Goal: Transaction & Acquisition: Purchase product/service

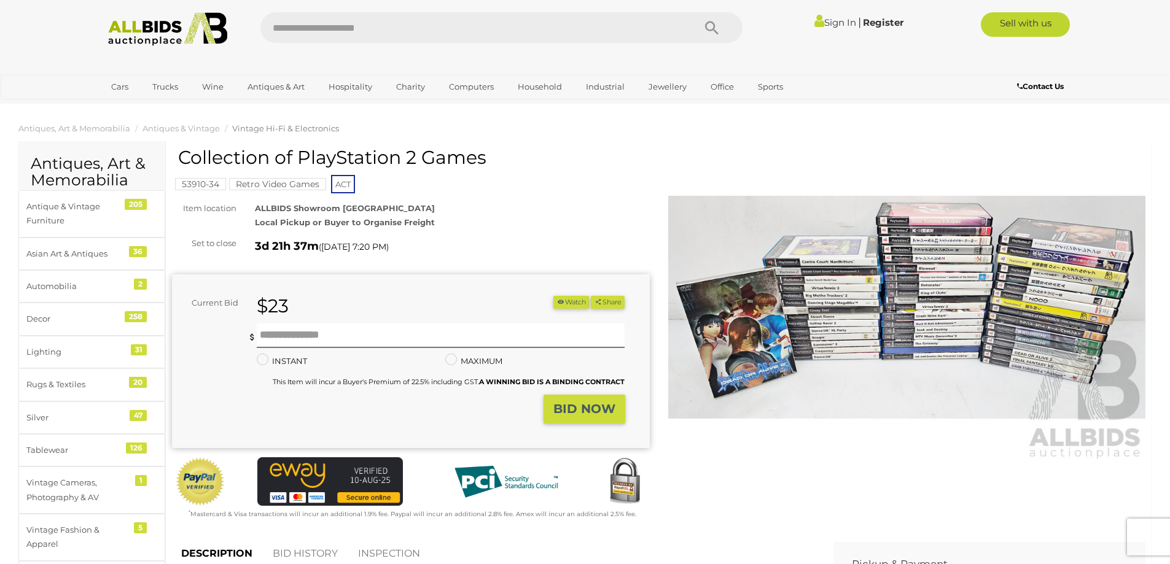
drag, startPoint x: 343, startPoint y: 187, endPoint x: 304, endPoint y: 228, distance: 56.5
click at [304, 228] on div "ALLBIDS Showroom Fyshwick Local Pickup or Buyer to Organise Freight" at bounding box center [452, 215] width 413 height 29
drag, startPoint x: 623, startPoint y: 159, endPoint x: 623, endPoint y: 38, distance: 121.0
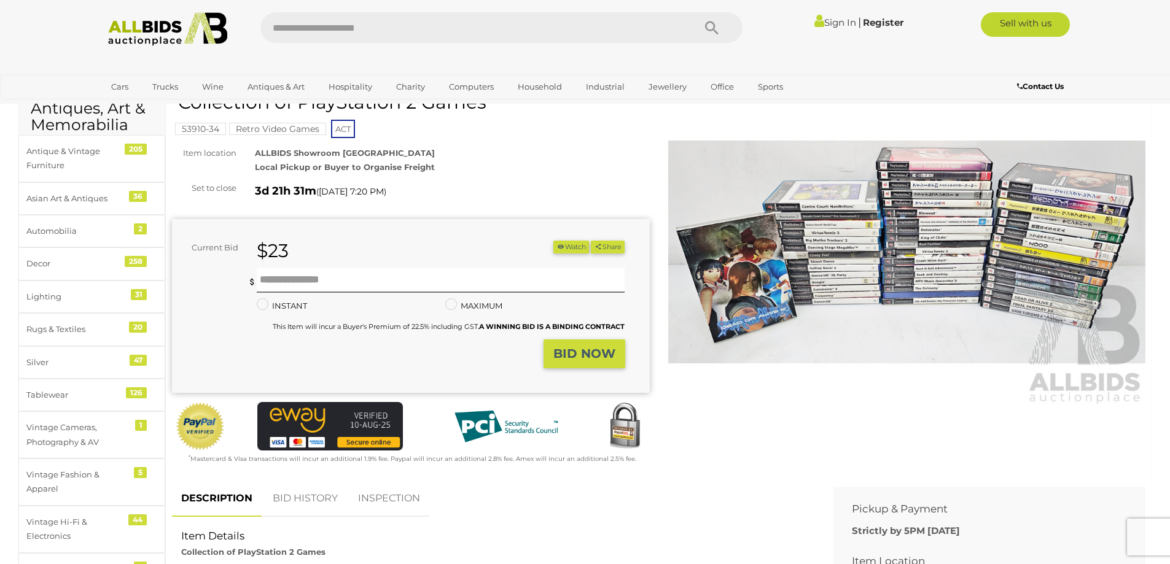
scroll to position [61, 0]
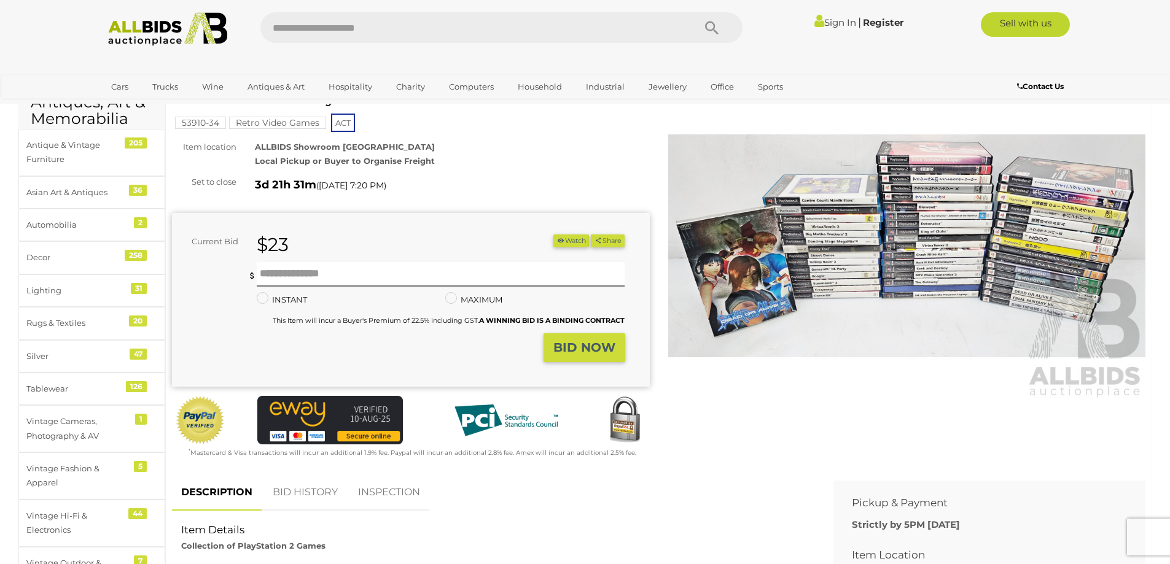
click at [822, 257] on img at bounding box center [907, 246] width 478 height 308
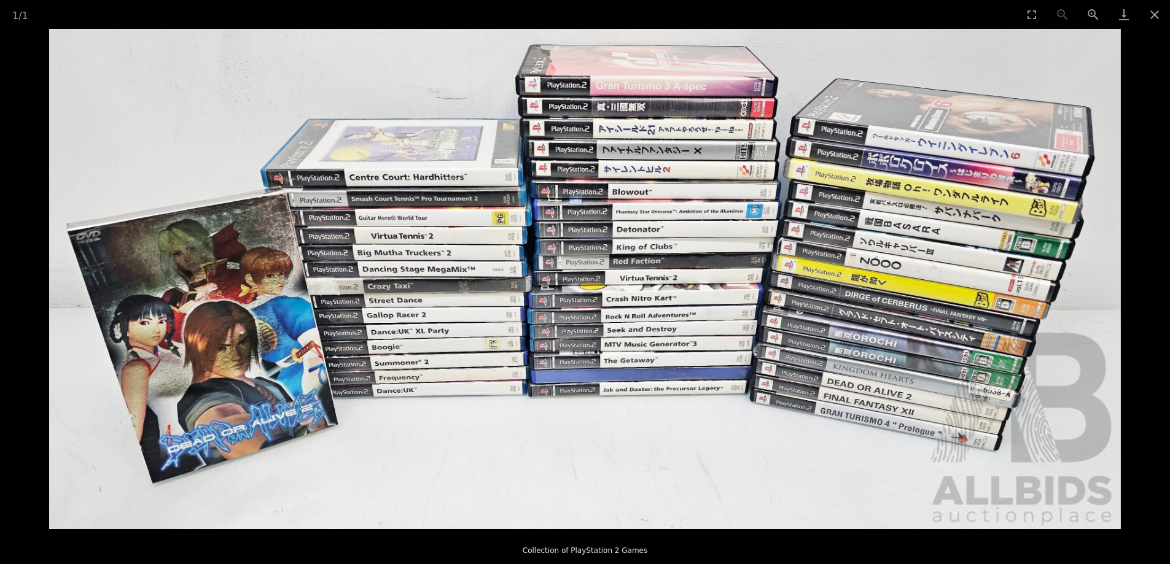
click at [922, 313] on img at bounding box center [585, 279] width 1072 height 501
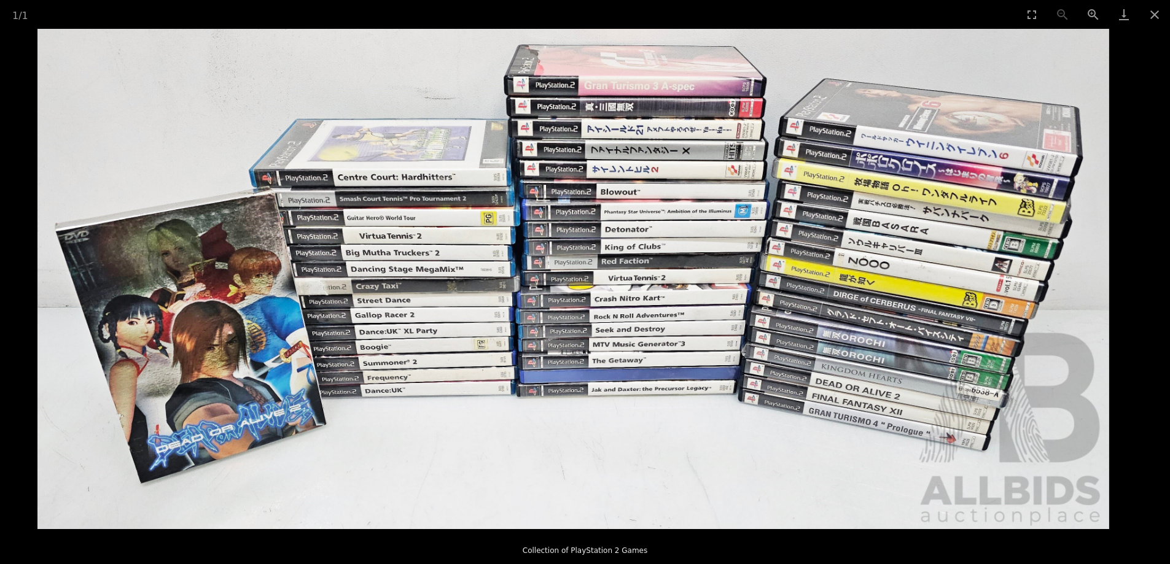
drag, startPoint x: 931, startPoint y: 319, endPoint x: 919, endPoint y: 318, distance: 11.8
click at [919, 318] on img at bounding box center [573, 279] width 1072 height 501
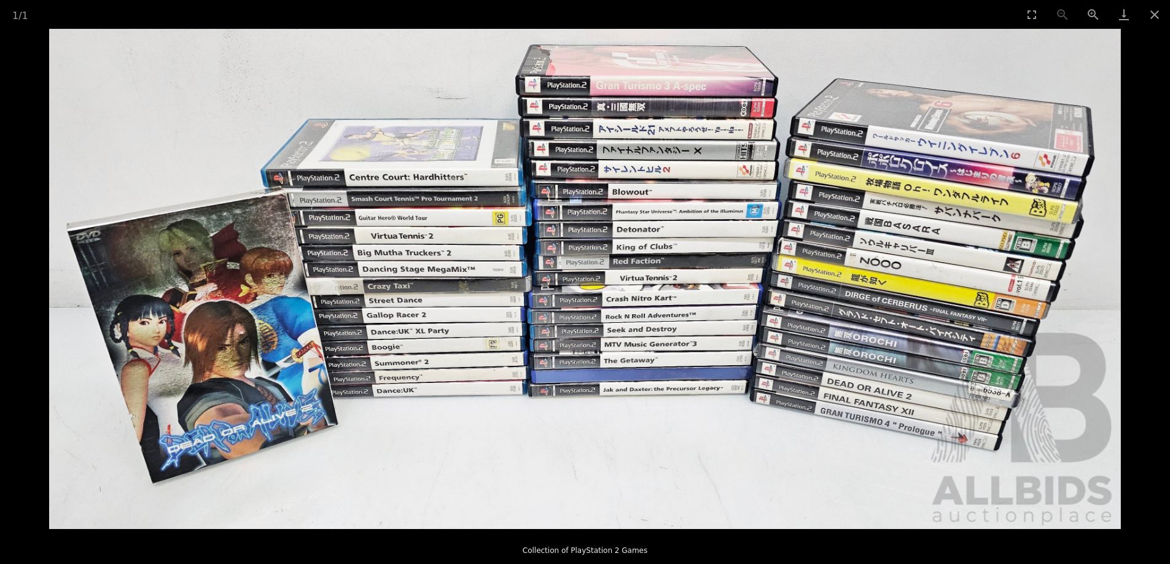
click at [929, 318] on img at bounding box center [585, 279] width 1072 height 501
click at [1153, 8] on button "Close gallery" at bounding box center [1154, 14] width 31 height 29
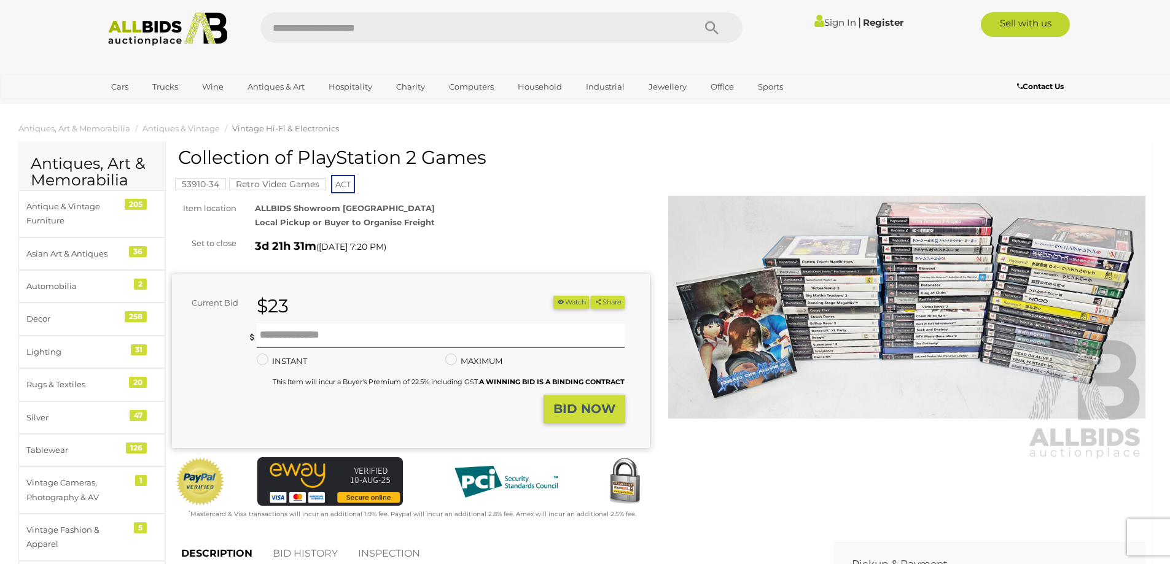
click at [784, 338] on img at bounding box center [907, 308] width 478 height 308
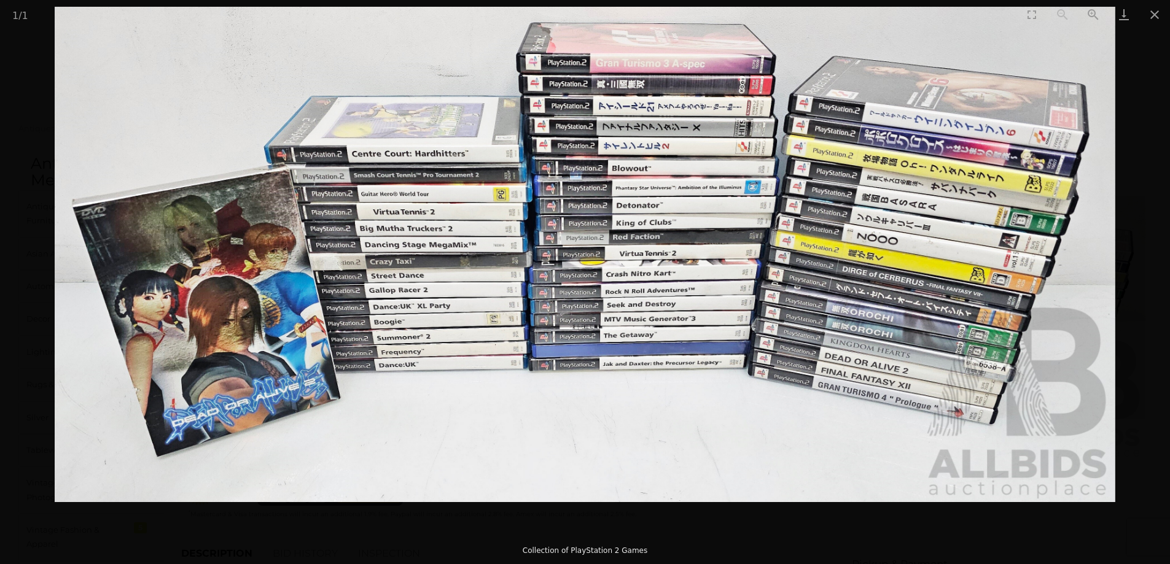
drag, startPoint x: 263, startPoint y: 396, endPoint x: 307, endPoint y: 380, distance: 46.7
click at [307, 380] on img at bounding box center [585, 255] width 1061 height 496
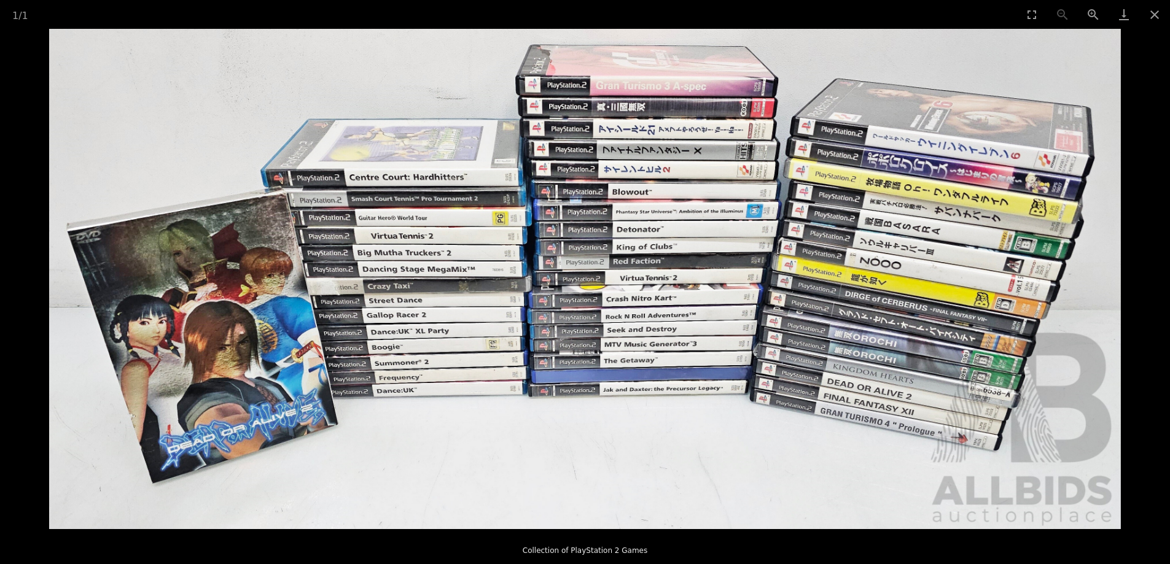
scroll to position [184, 0]
click at [0, 113] on picture at bounding box center [585, 279] width 1170 height 501
click at [1164, 17] on button "Close gallery" at bounding box center [1154, 14] width 31 height 29
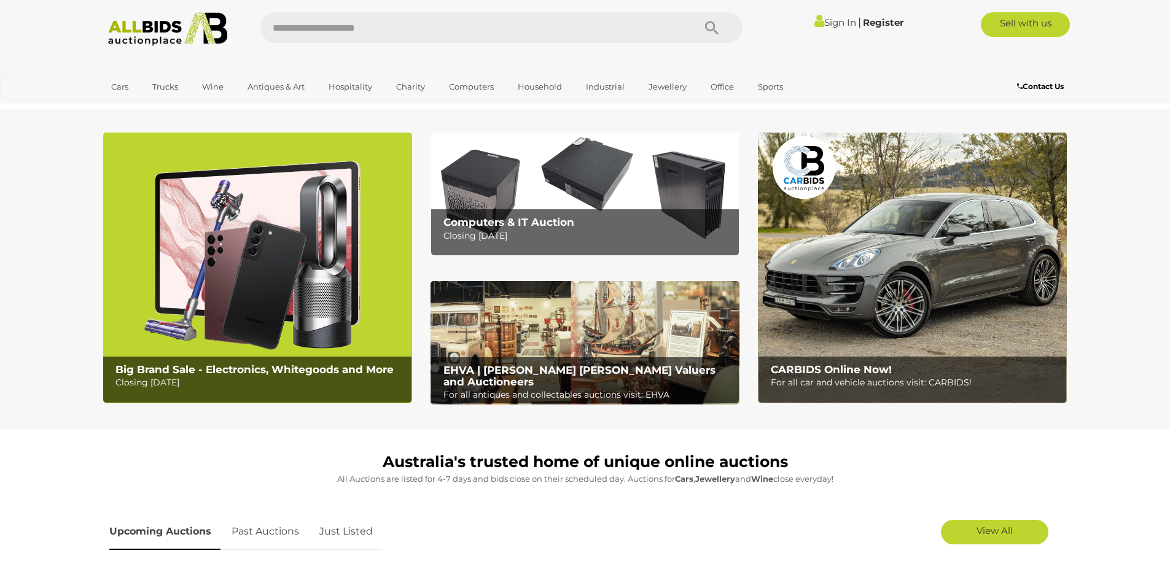
click at [526, 36] on input "text" at bounding box center [470, 27] width 421 height 31
type input "*"
type input "**********"
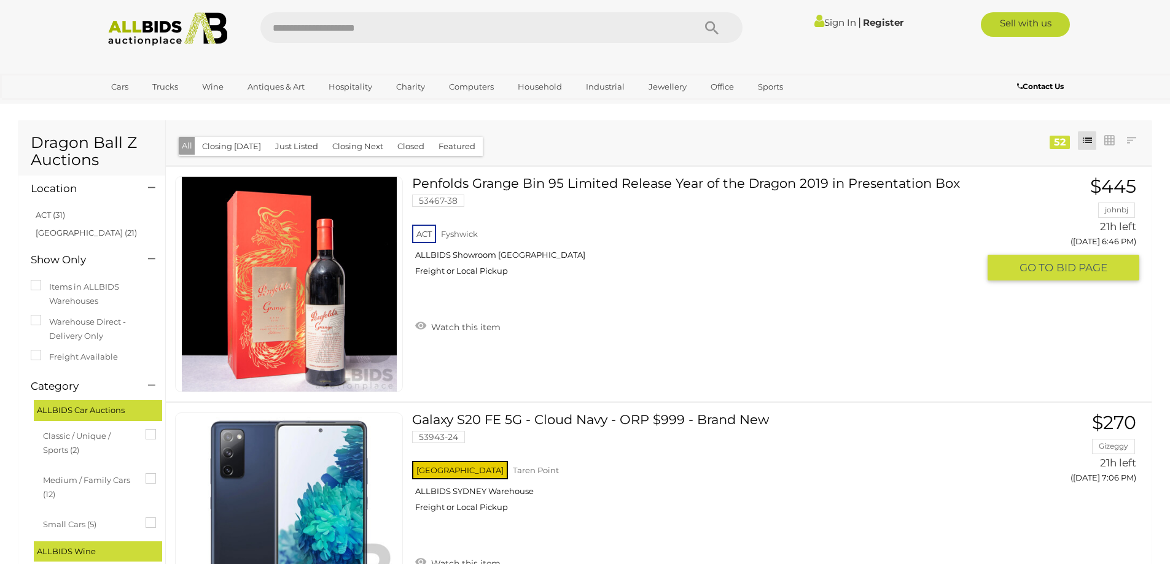
drag, startPoint x: 107, startPoint y: 463, endPoint x: 180, endPoint y: 169, distance: 303.0
click at [418, 237] on div "ACT Fyshwick ALLBIDS Showroom Fyshwick Freight or Local Pickup" at bounding box center [695, 253] width 566 height 63
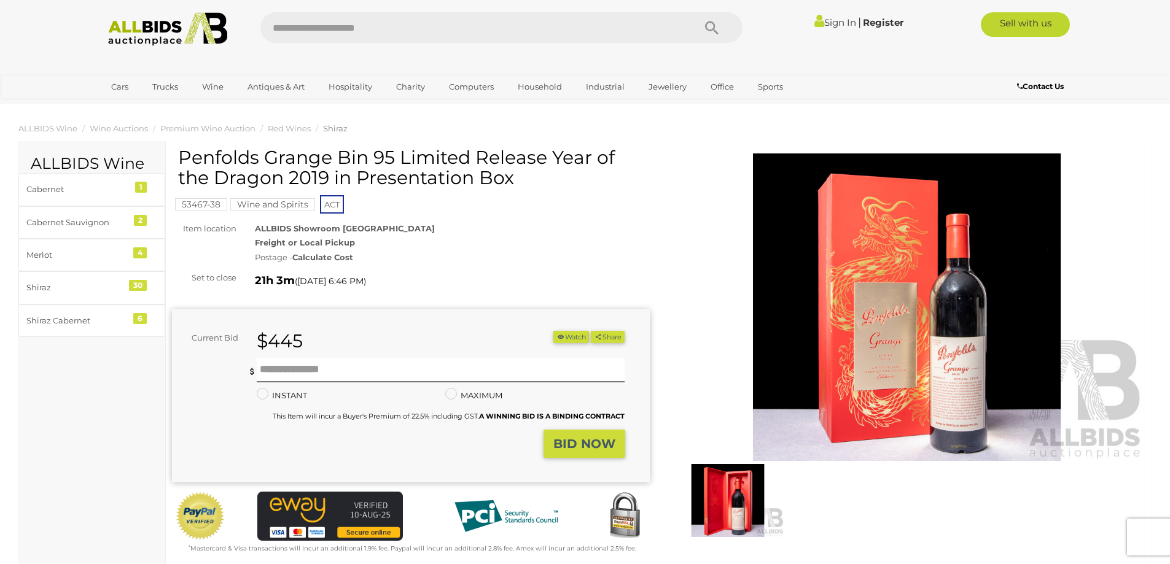
click at [331, 211] on span "ACT" at bounding box center [332, 204] width 24 height 18
click at [331, 206] on span "ACT" at bounding box center [332, 204] width 24 height 18
click at [190, 26] on img at bounding box center [167, 29] width 133 height 34
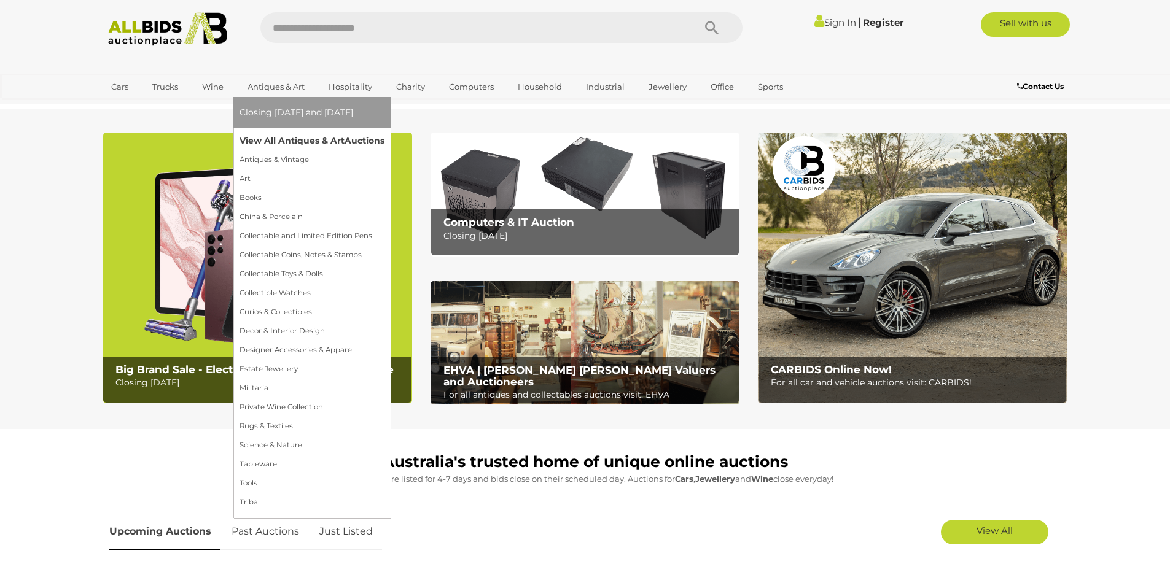
click at [298, 133] on link "View All Antiques & Art Auctions" at bounding box center [312, 140] width 145 height 19
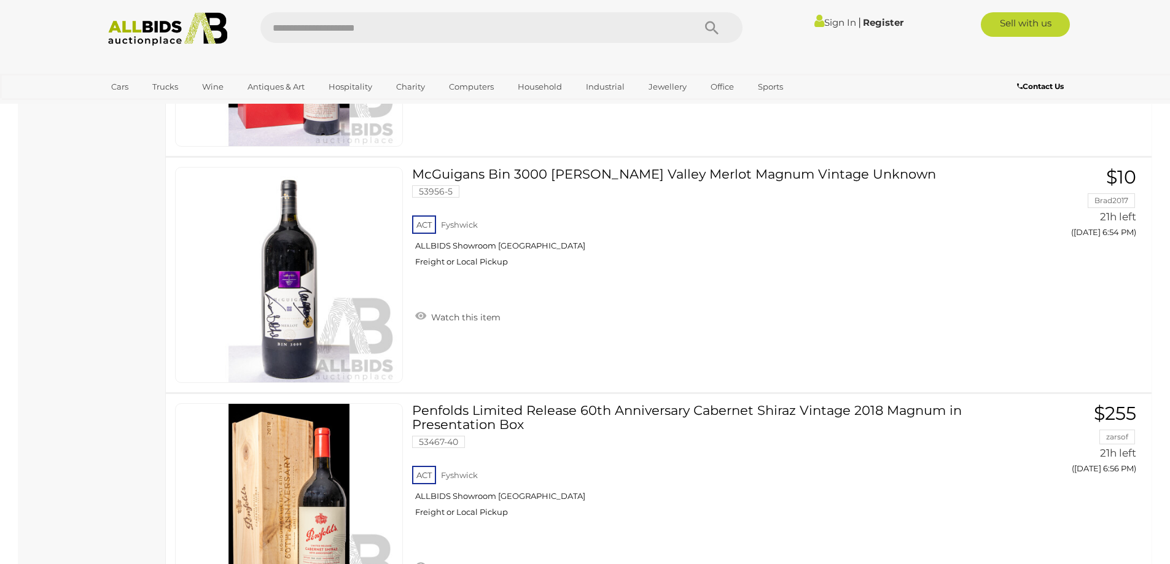
scroll to position [2806, 0]
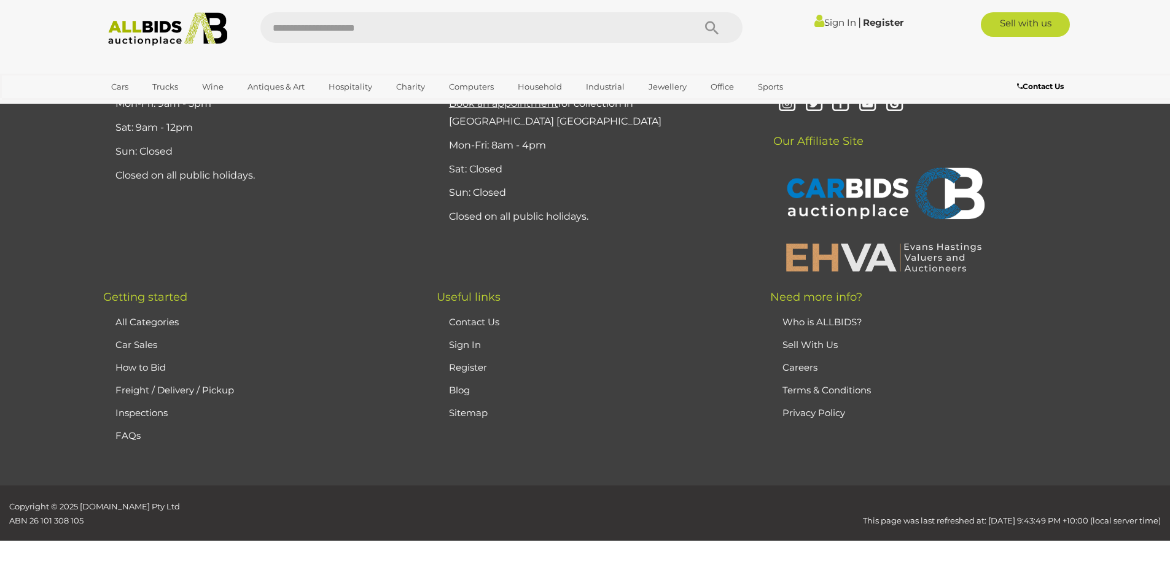
scroll to position [12152, 0]
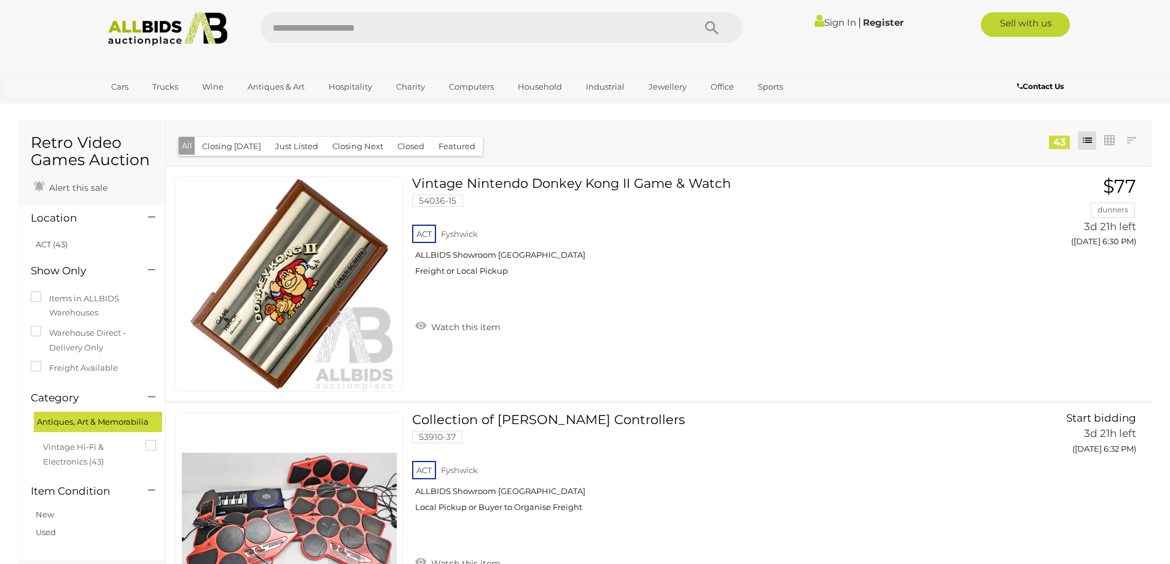
click at [121, 215] on h4 "Location" at bounding box center [80, 219] width 99 height 12
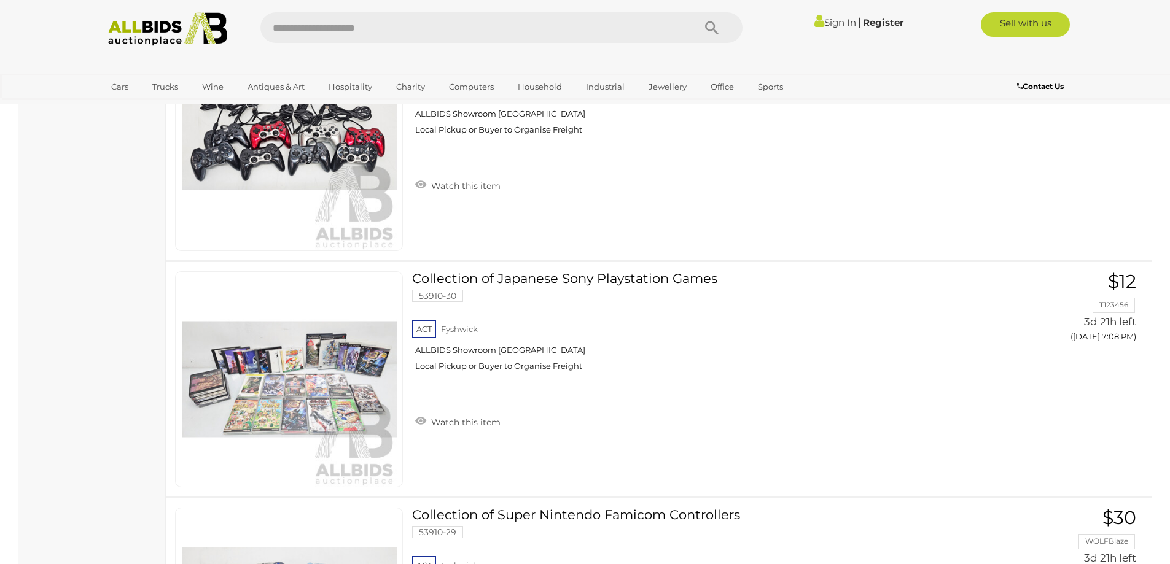
scroll to position [4377, 0]
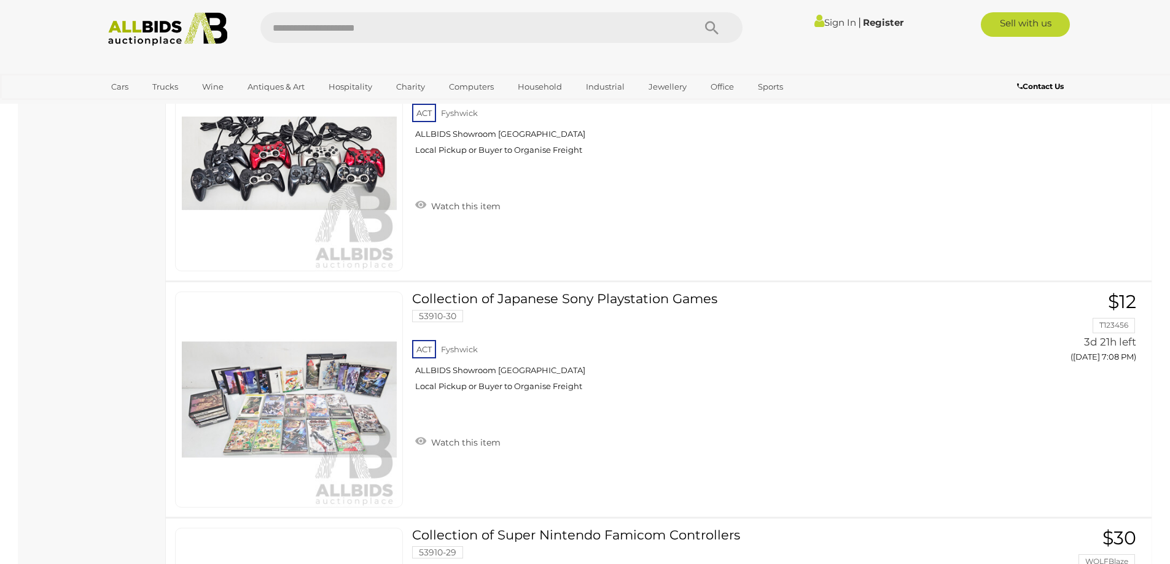
drag, startPoint x: 106, startPoint y: 384, endPoint x: 103, endPoint y: 394, distance: 11.1
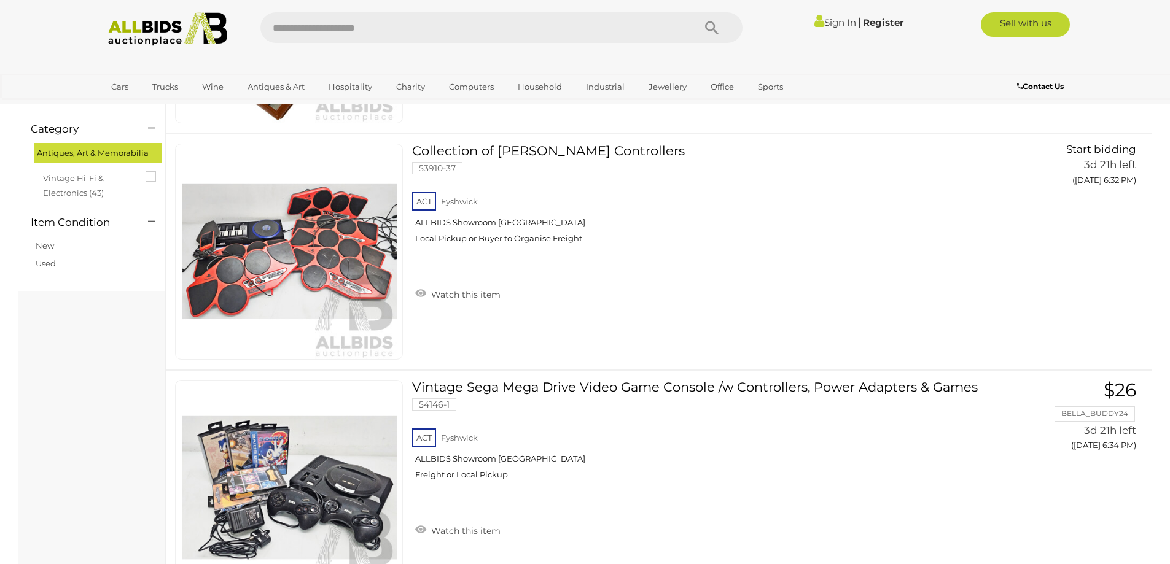
scroll to position [0, 0]
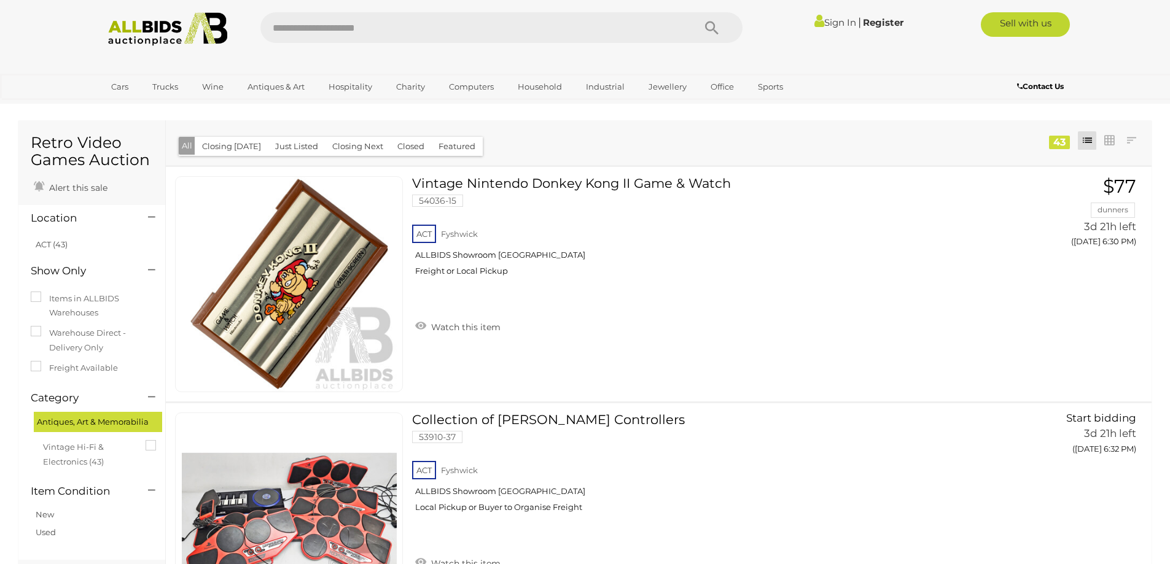
drag, startPoint x: 58, startPoint y: 400, endPoint x: 24, endPoint y: 197, distance: 206.8
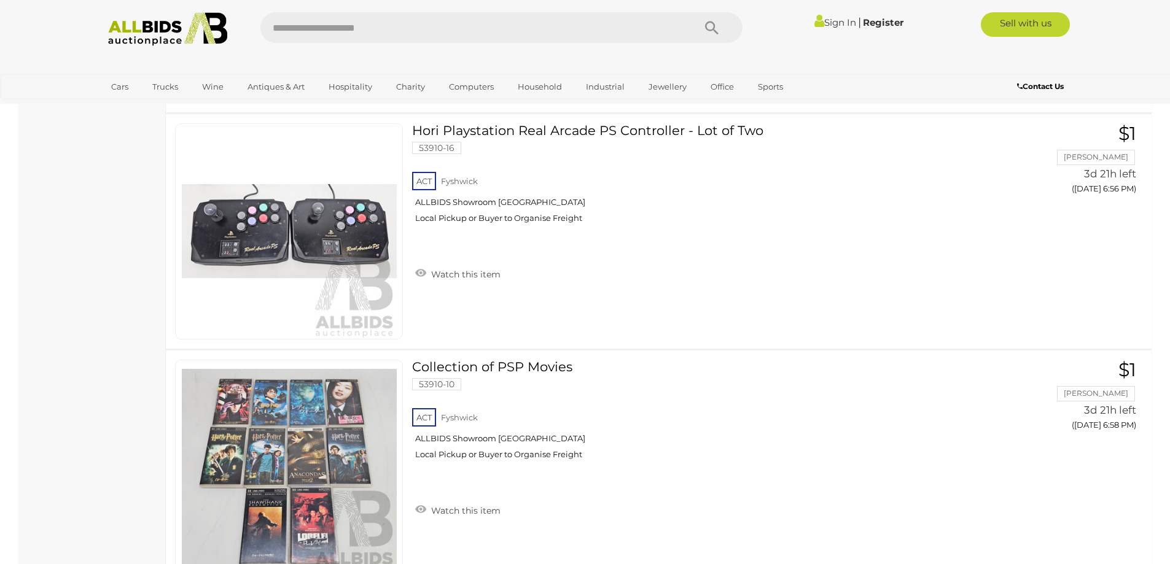
scroll to position [3132, 0]
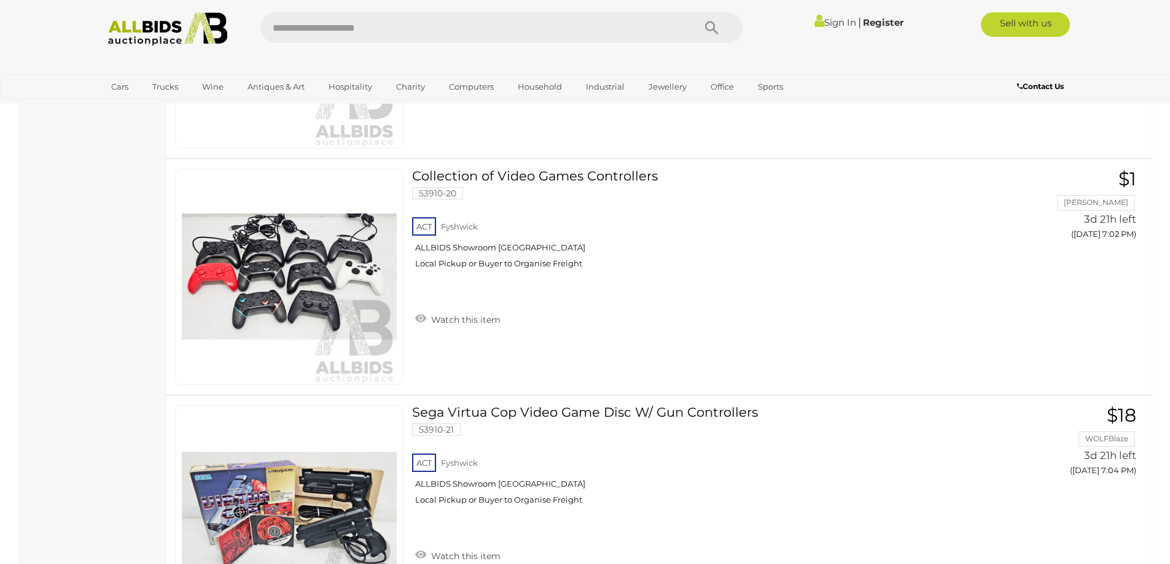
scroll to position [3808, 0]
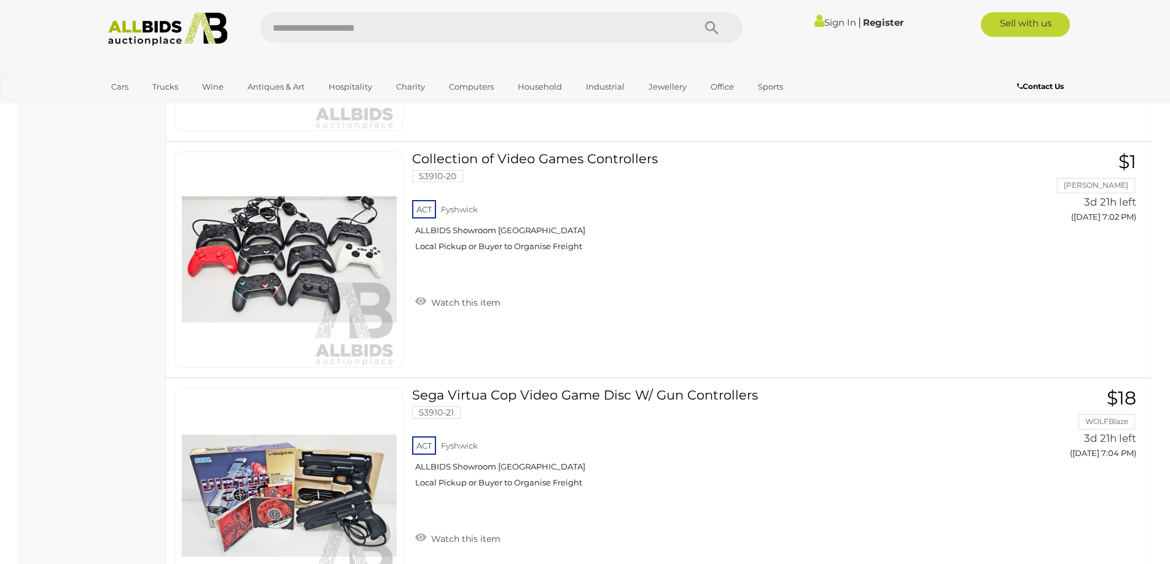
drag, startPoint x: 0, startPoint y: 333, endPoint x: 18, endPoint y: 338, distance: 18.5
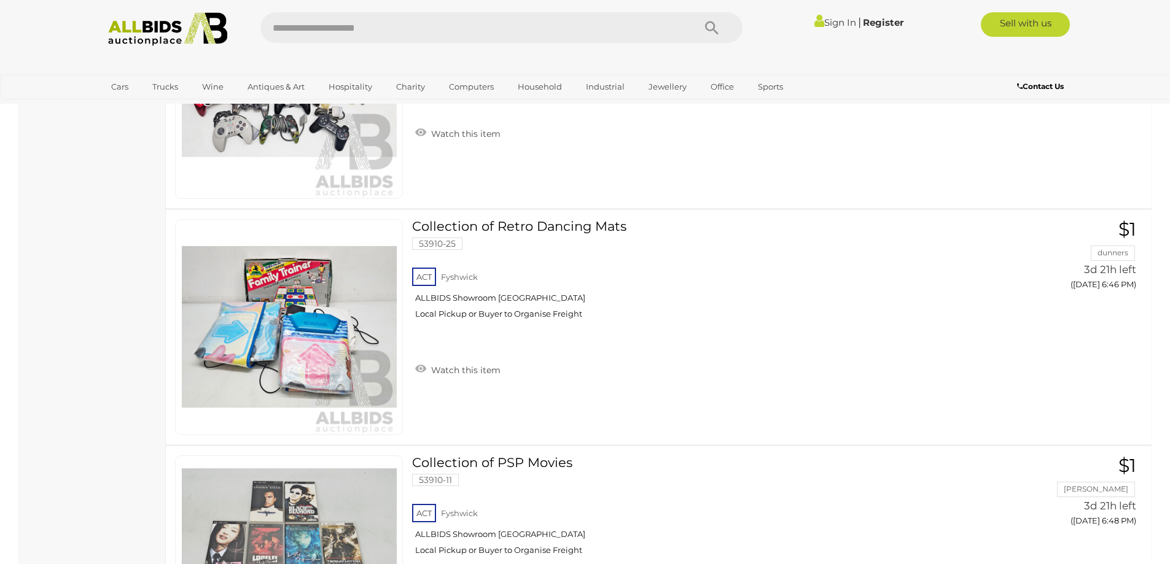
scroll to position [0, 0]
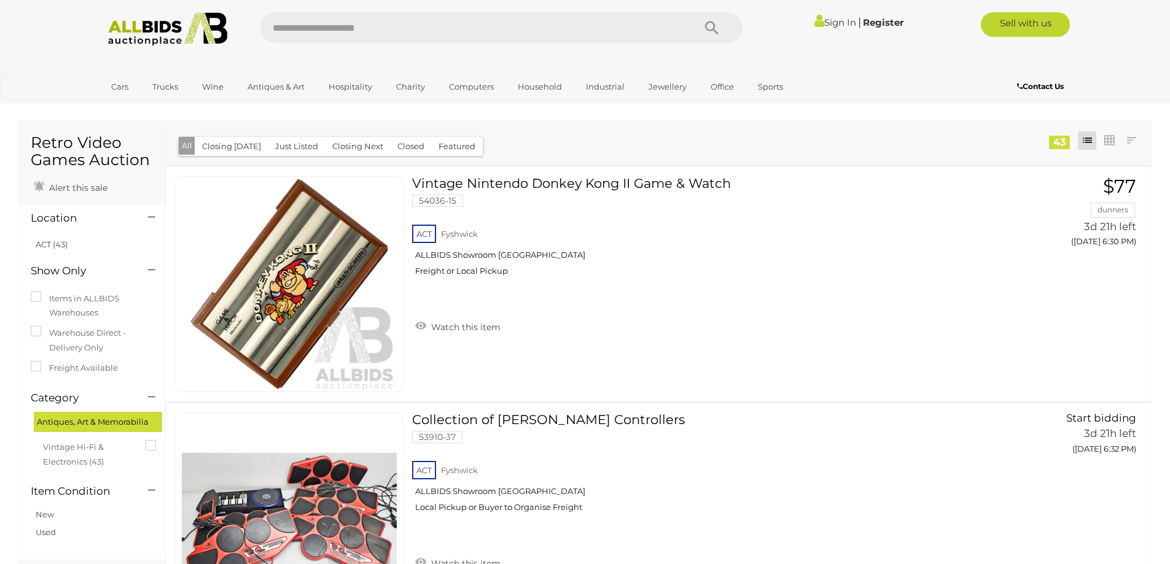
drag, startPoint x: 115, startPoint y: 268, endPoint x: 110, endPoint y: 117, distance: 151.2
drag, startPoint x: 362, startPoint y: 335, endPoint x: 360, endPoint y: 58, distance: 276.4
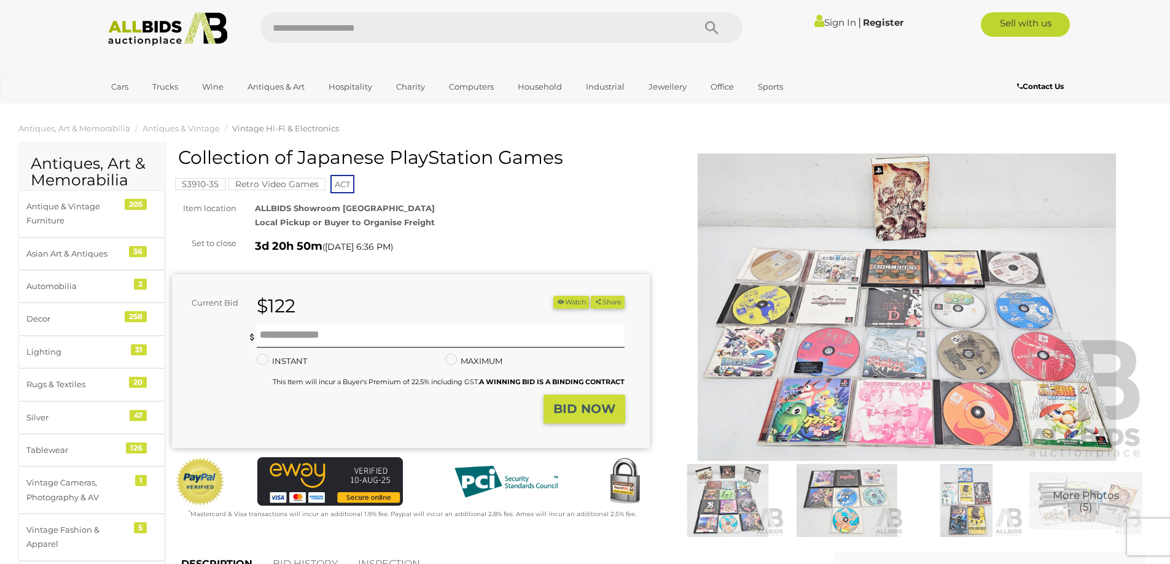
click at [762, 365] on img at bounding box center [907, 308] width 478 height 308
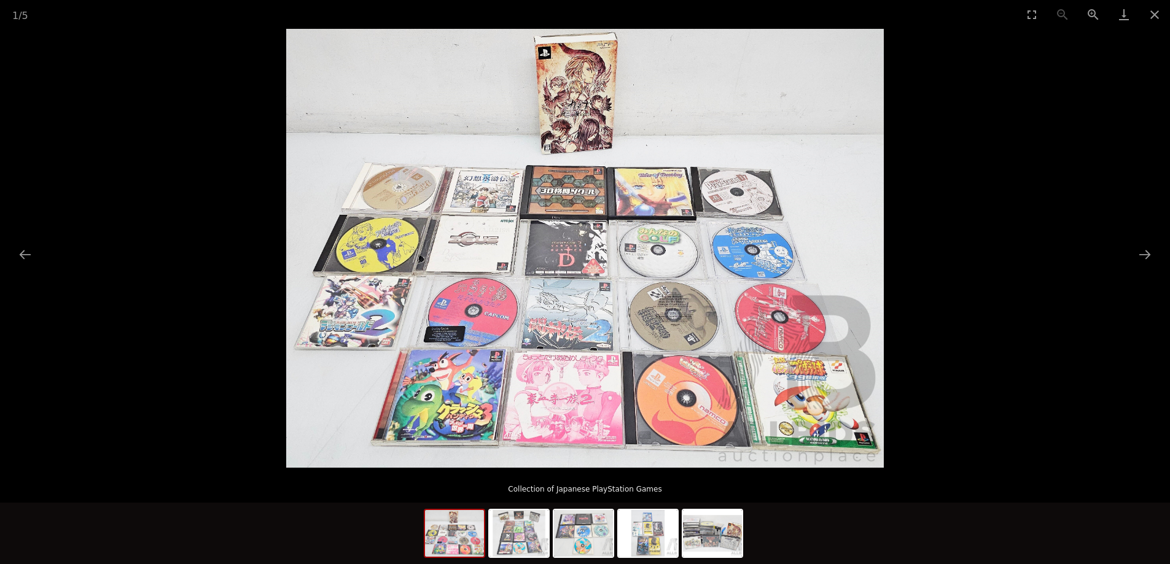
click at [467, 326] on img at bounding box center [585, 248] width 598 height 439
click at [531, 547] on img at bounding box center [518, 533] width 59 height 47
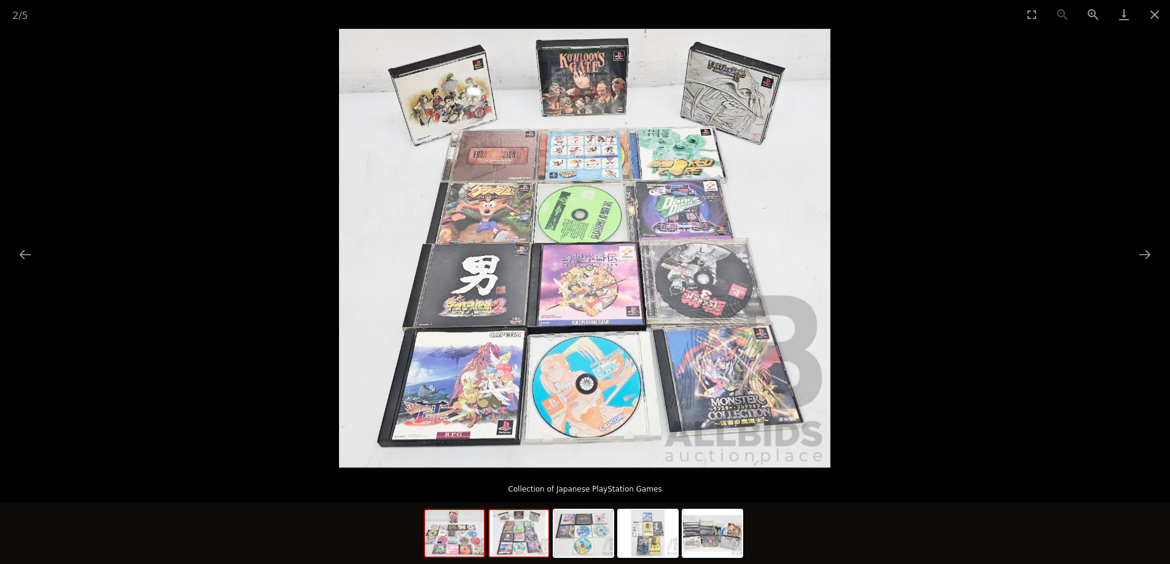
click at [469, 540] on img at bounding box center [454, 533] width 59 height 47
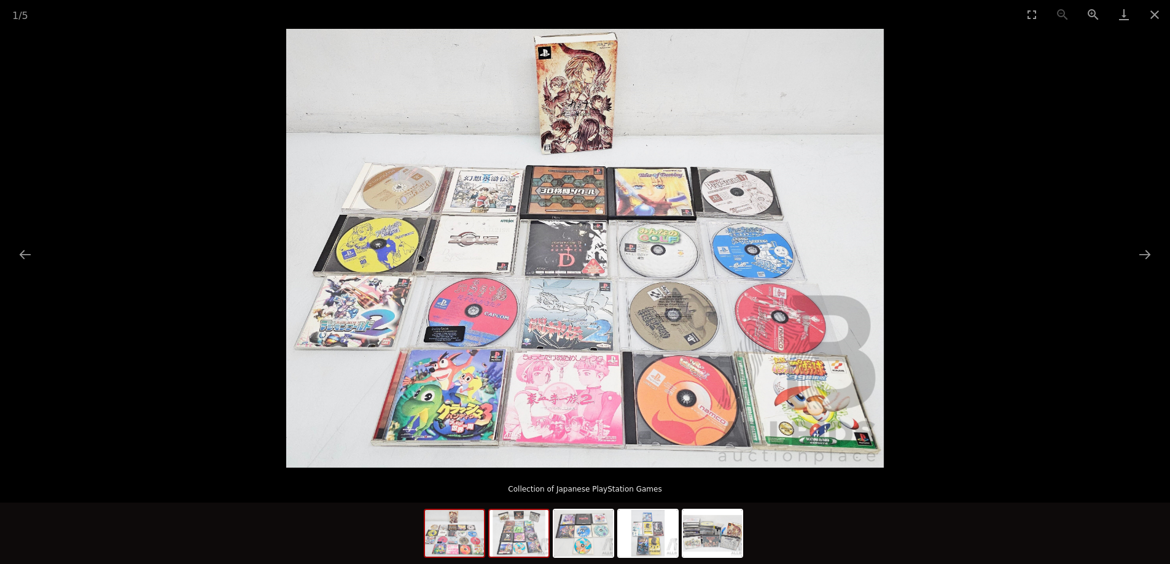
click at [515, 538] on img at bounding box center [518, 533] width 59 height 47
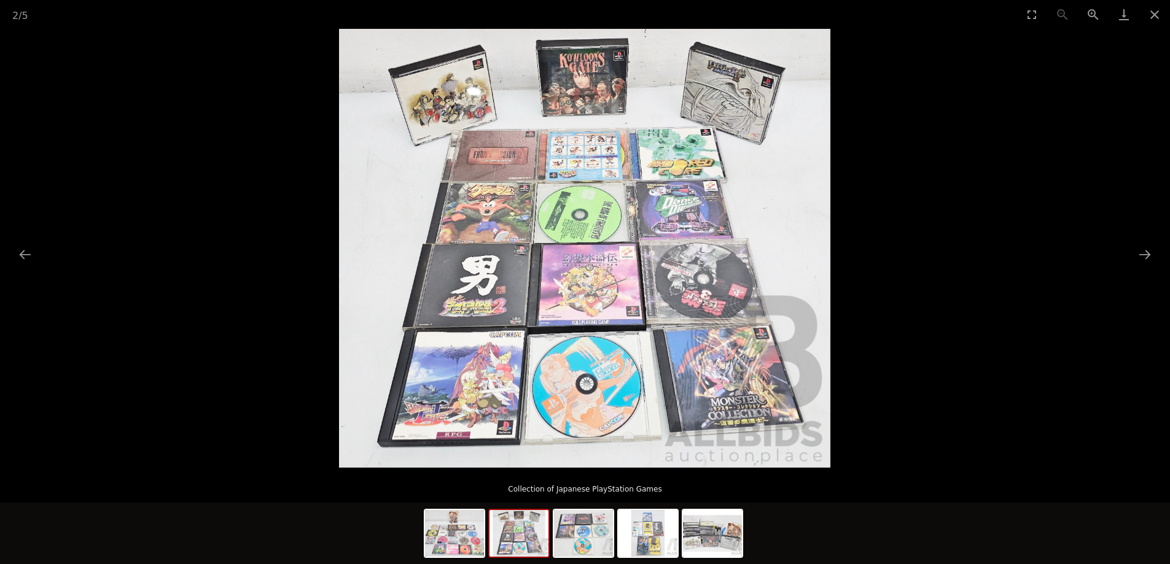
click at [1039, 100] on picture at bounding box center [585, 248] width 1170 height 439
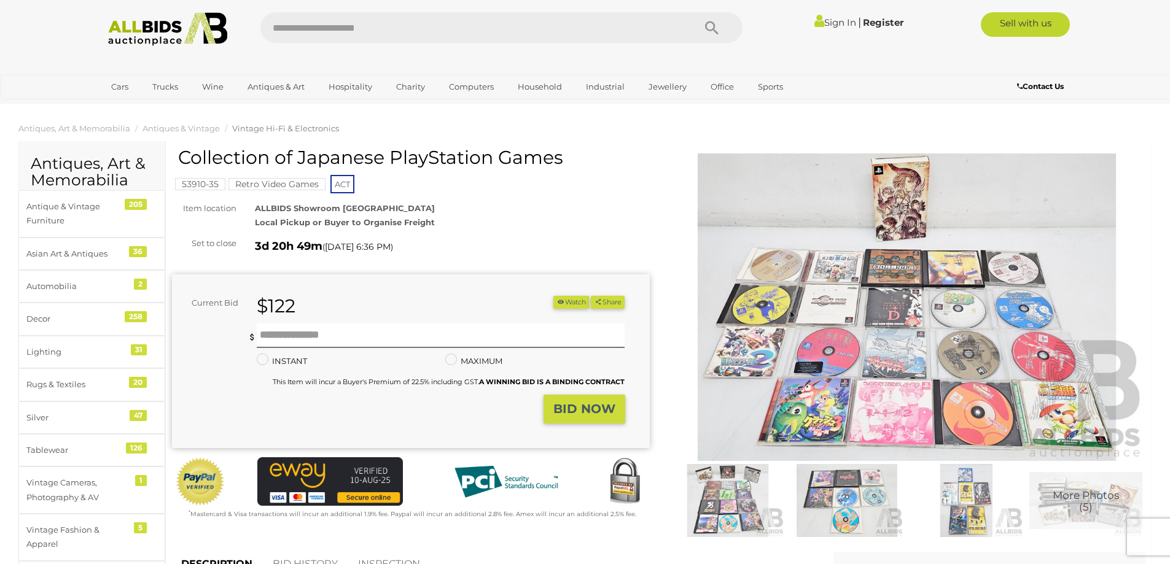
click at [739, 506] on img at bounding box center [727, 500] width 113 height 73
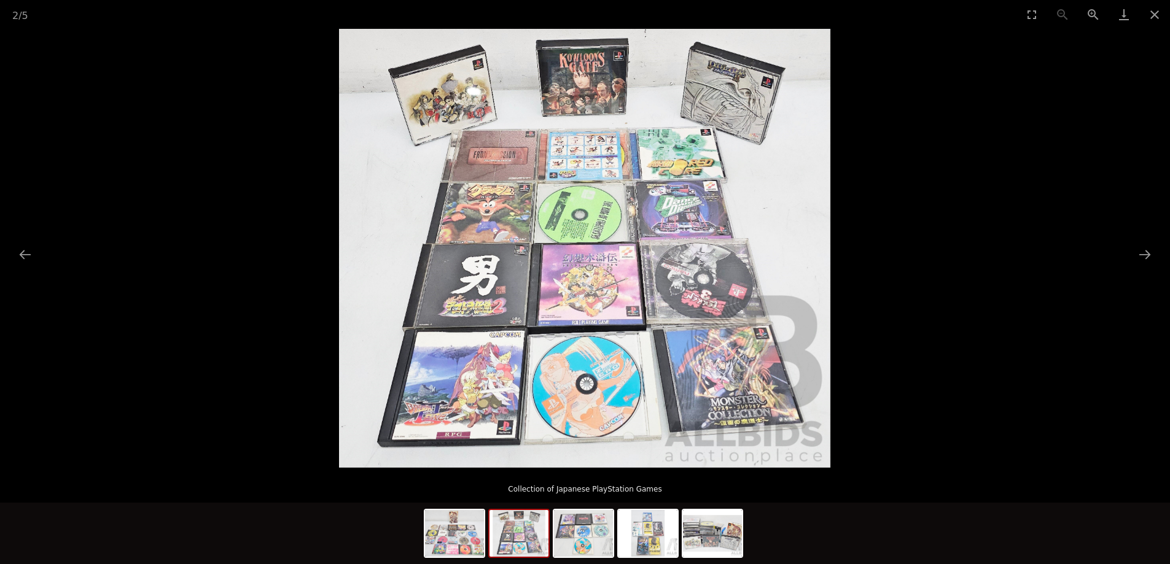
click at [913, 308] on picture at bounding box center [585, 248] width 1170 height 439
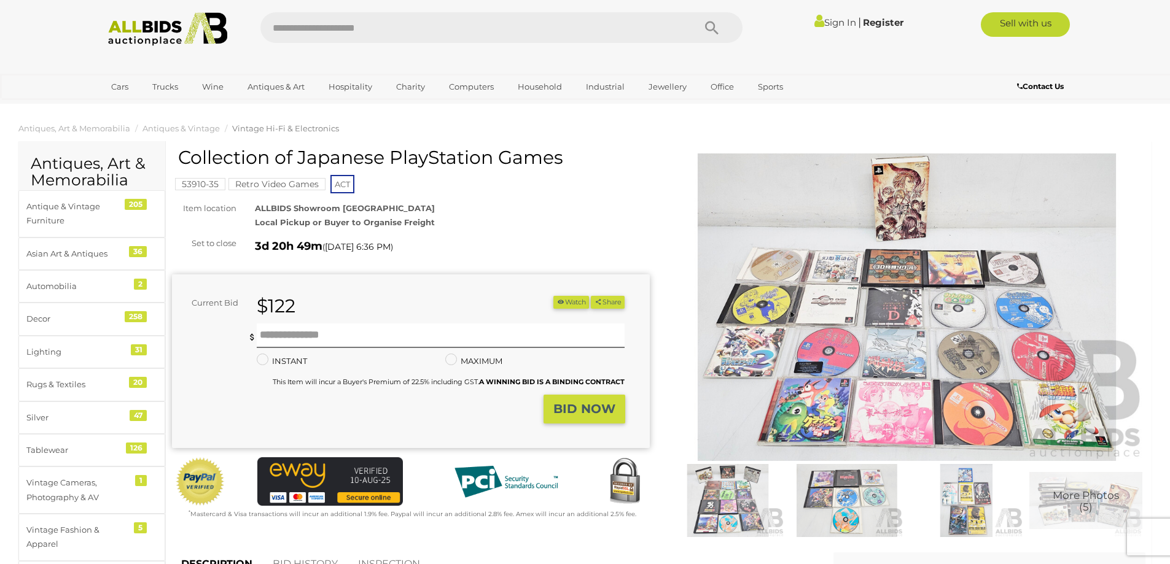
click at [312, 367] on div "INSTANT Instant Bid only for this item" at bounding box center [342, 361] width 189 height 14
click at [294, 362] on label "INSTANT" at bounding box center [282, 361] width 50 height 14
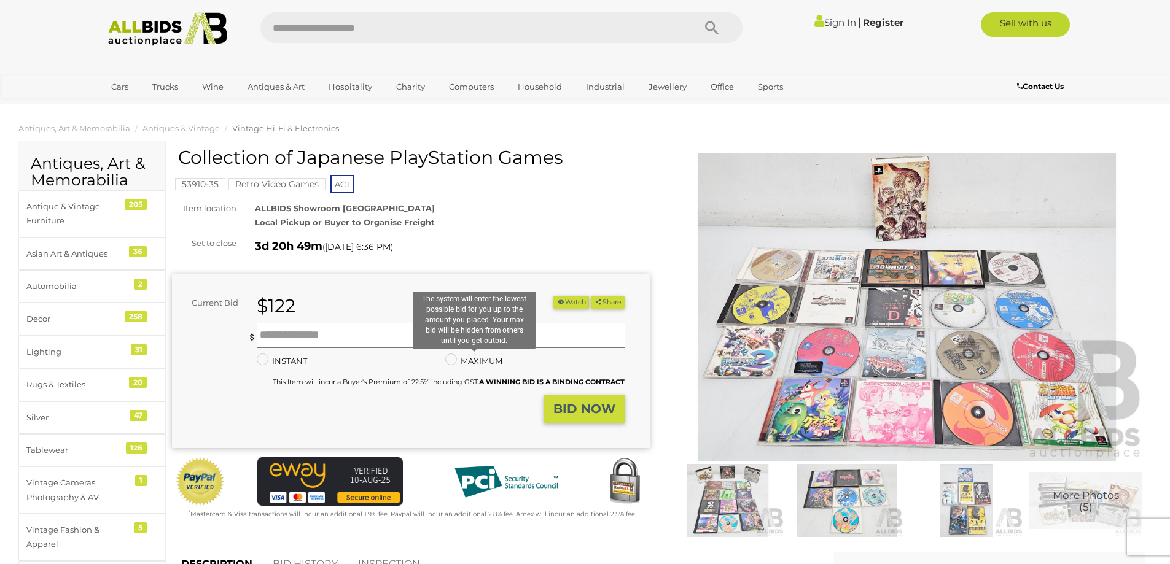
click at [459, 365] on label "MAXIMUM" at bounding box center [473, 361] width 57 height 14
click at [840, 507] on img at bounding box center [846, 500] width 113 height 73
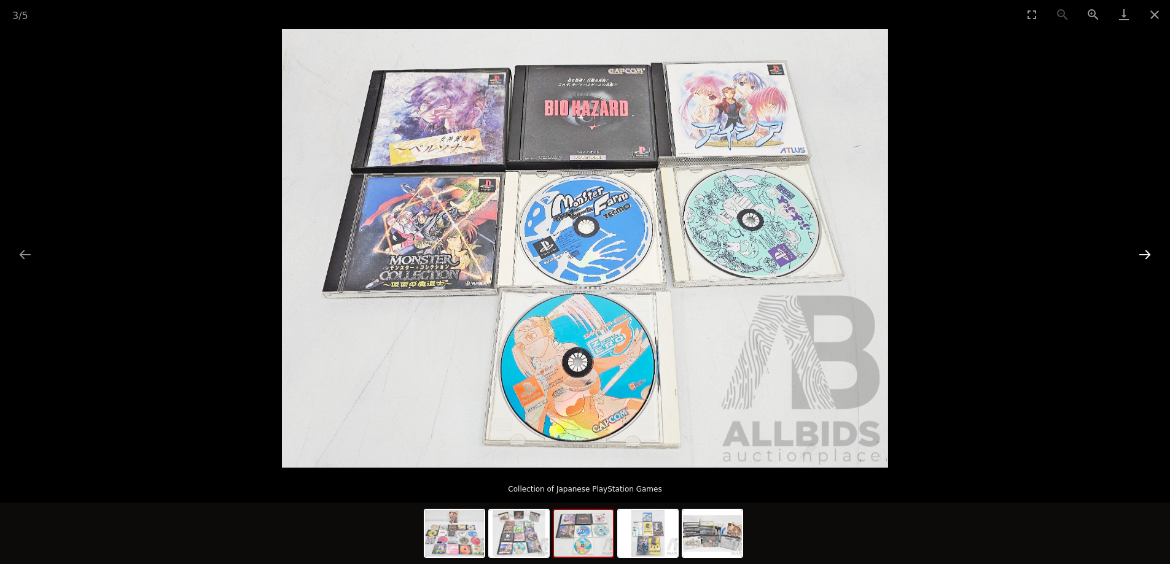
click at [1144, 259] on button "Next slide" at bounding box center [1145, 255] width 26 height 24
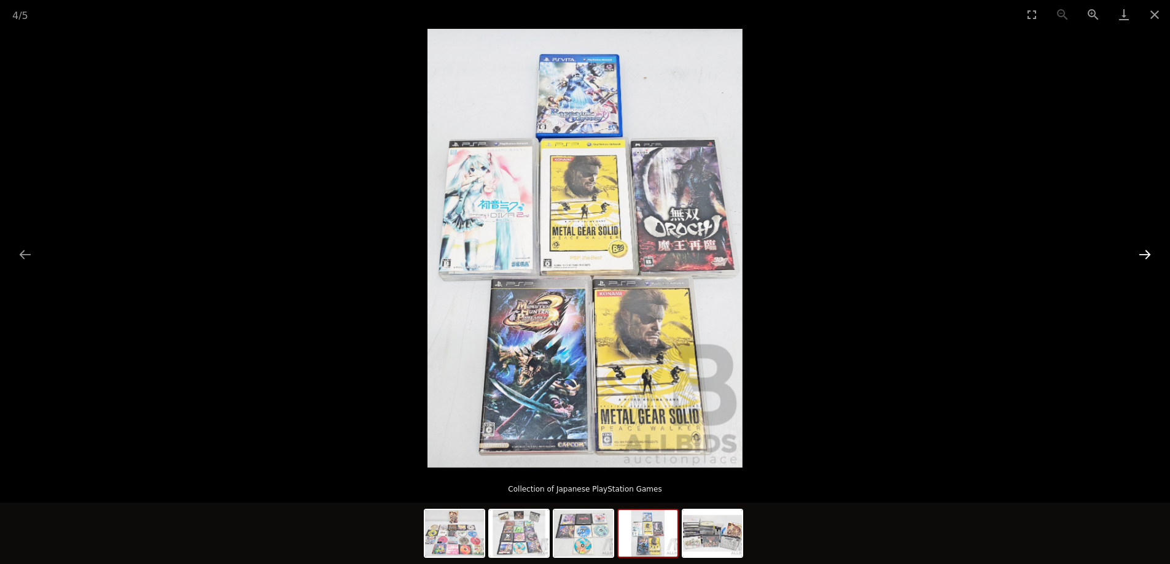
click at [1144, 259] on button "Next slide" at bounding box center [1145, 255] width 26 height 24
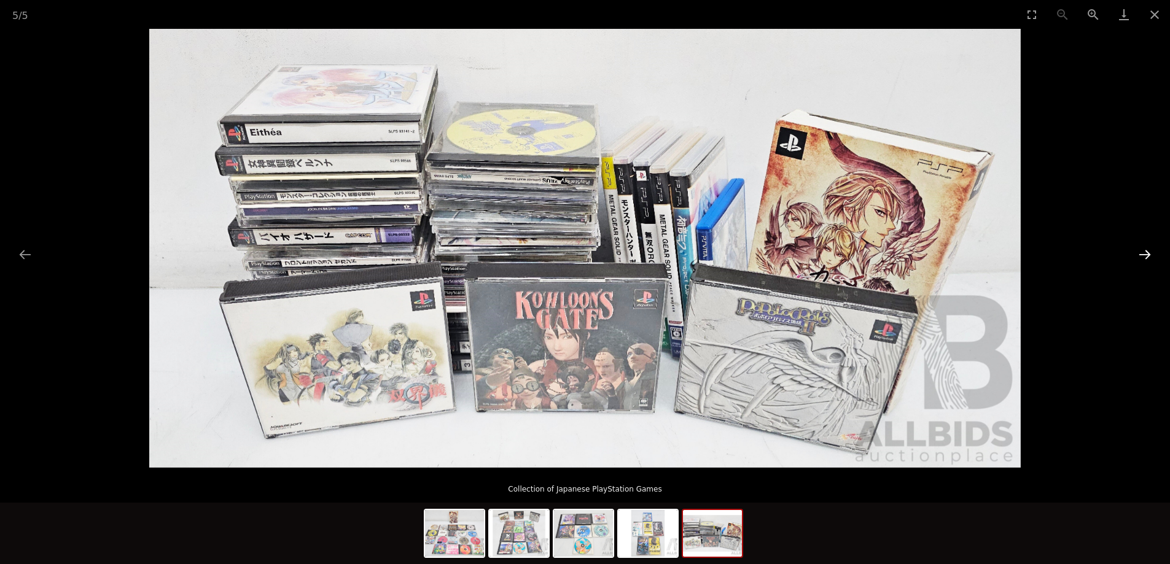
click at [1144, 259] on button "Next slide" at bounding box center [1145, 255] width 26 height 24
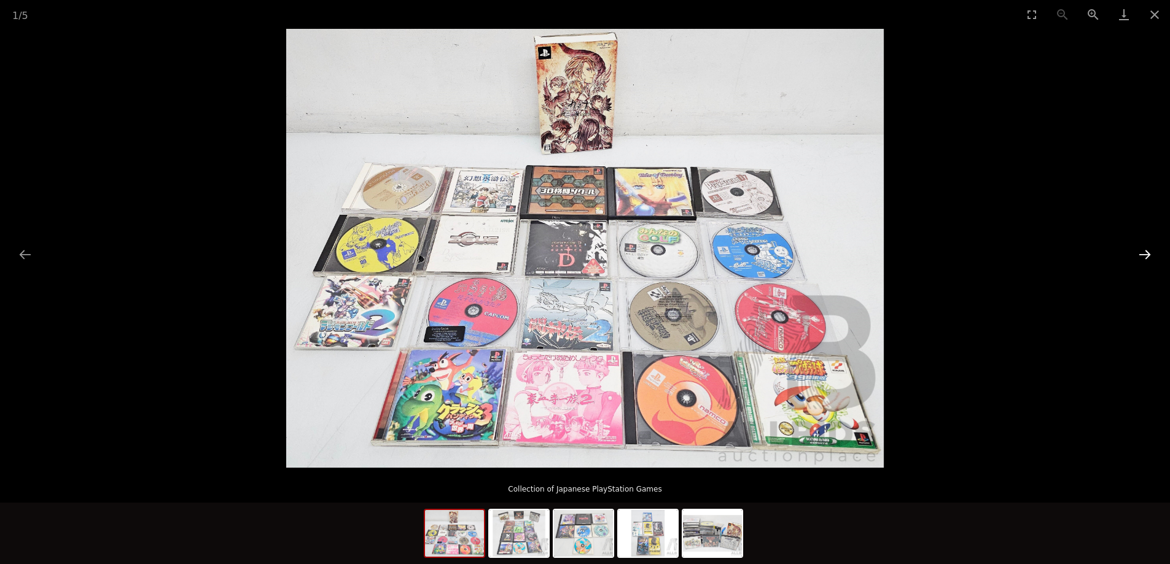
click at [1144, 259] on button "Next slide" at bounding box center [1145, 255] width 26 height 24
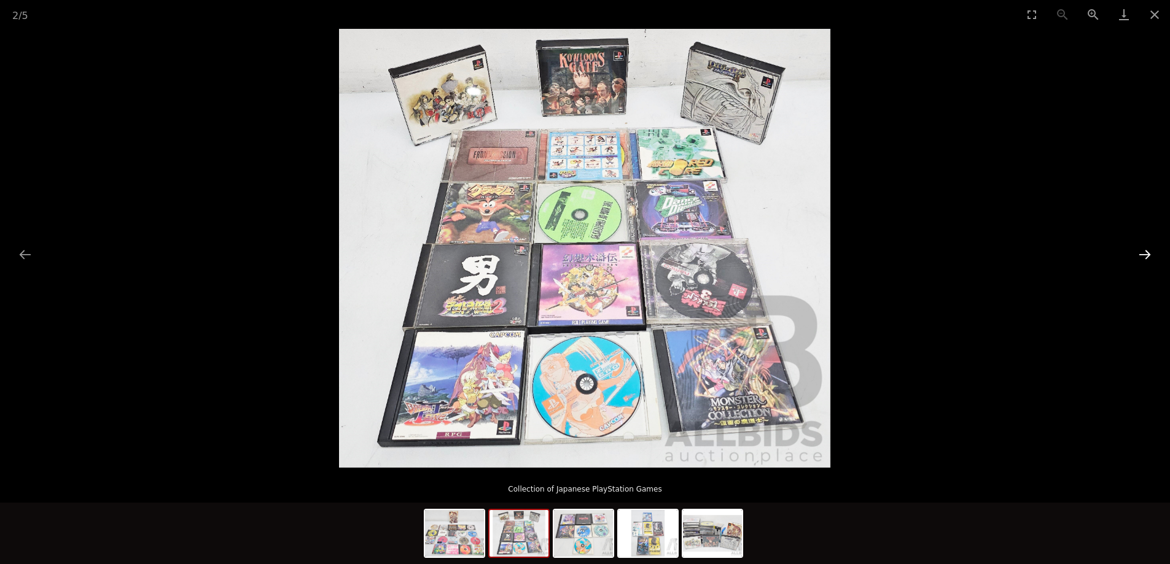
click at [1144, 259] on button "Next slide" at bounding box center [1145, 255] width 26 height 24
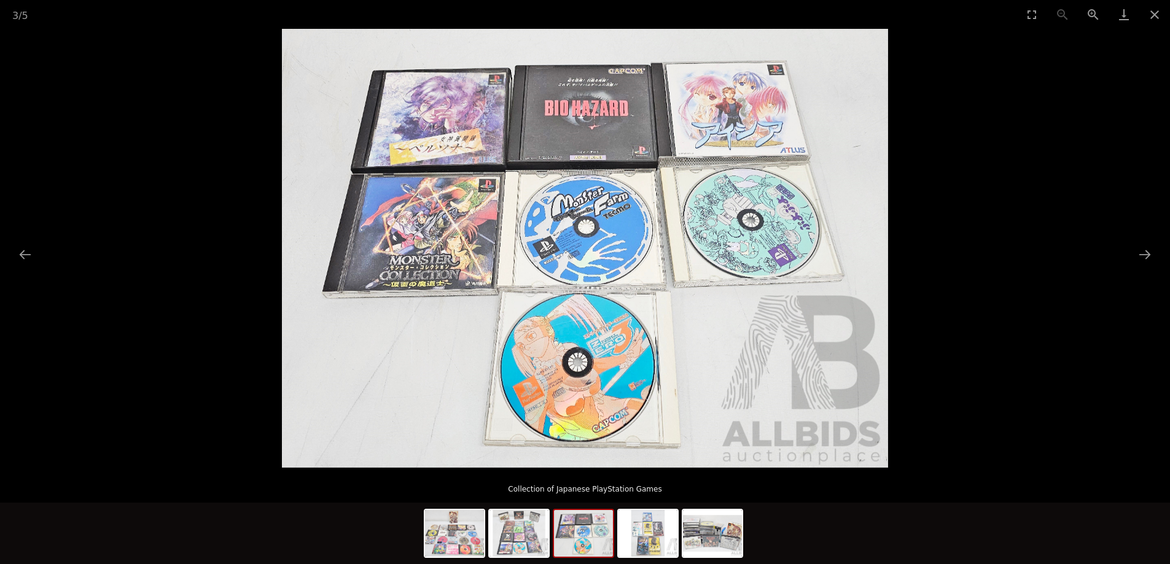
click at [1077, 267] on picture at bounding box center [585, 248] width 1170 height 439
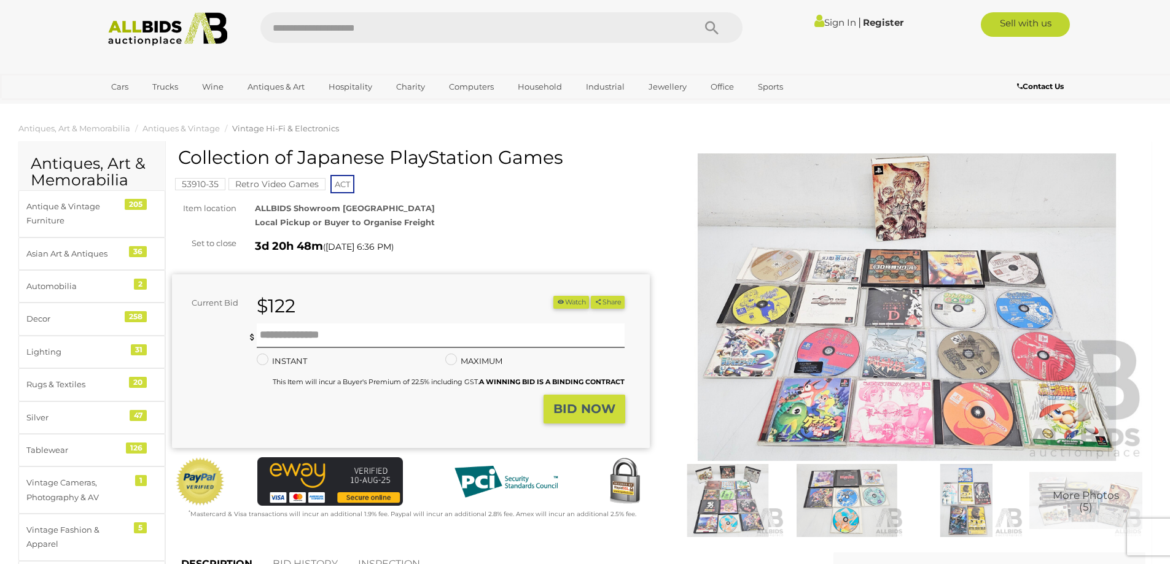
click at [881, 498] on img at bounding box center [846, 500] width 113 height 73
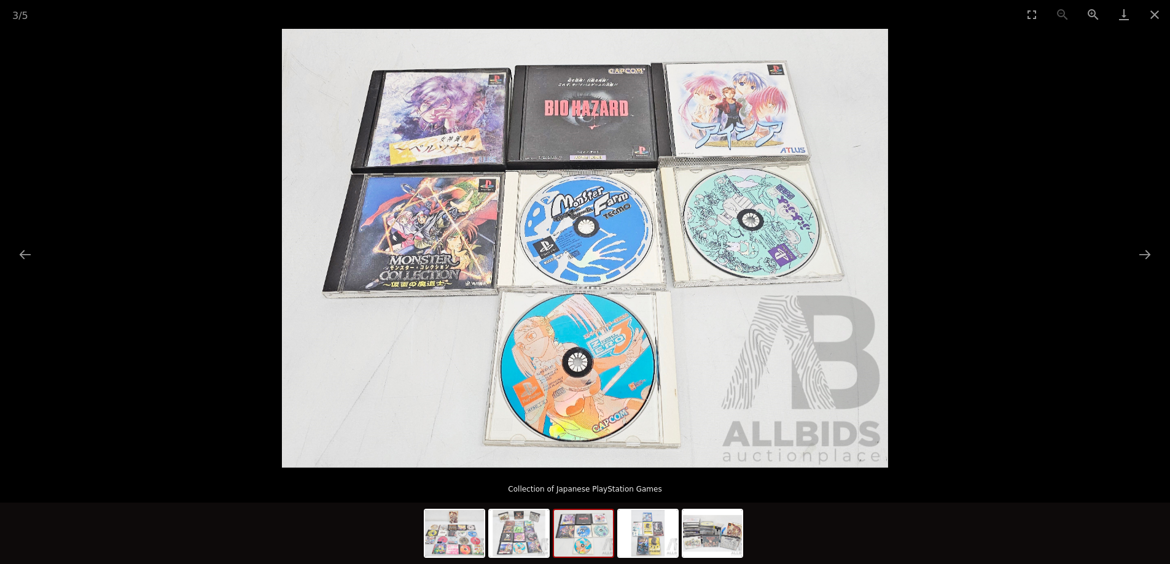
click at [210, 195] on picture at bounding box center [585, 248] width 1170 height 439
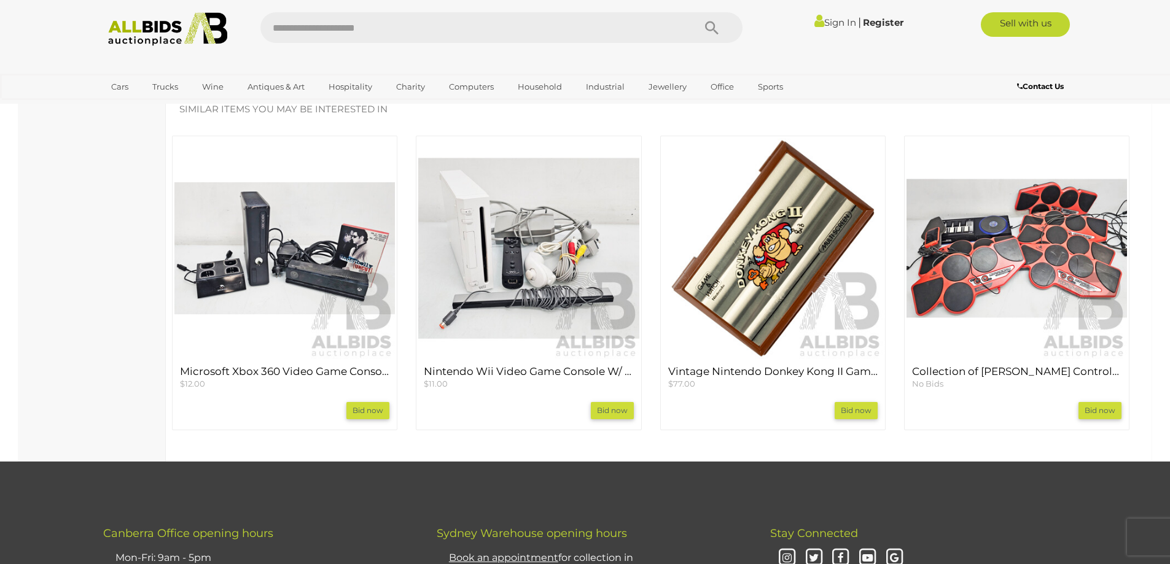
scroll to position [921, 0]
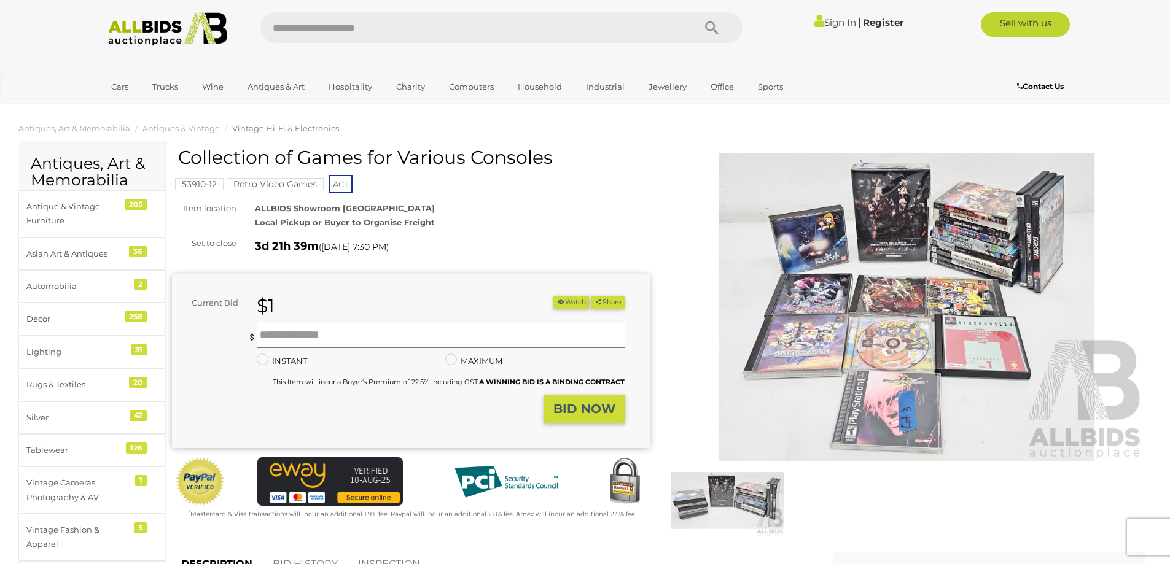
click at [985, 277] on img at bounding box center [907, 308] width 478 height 308
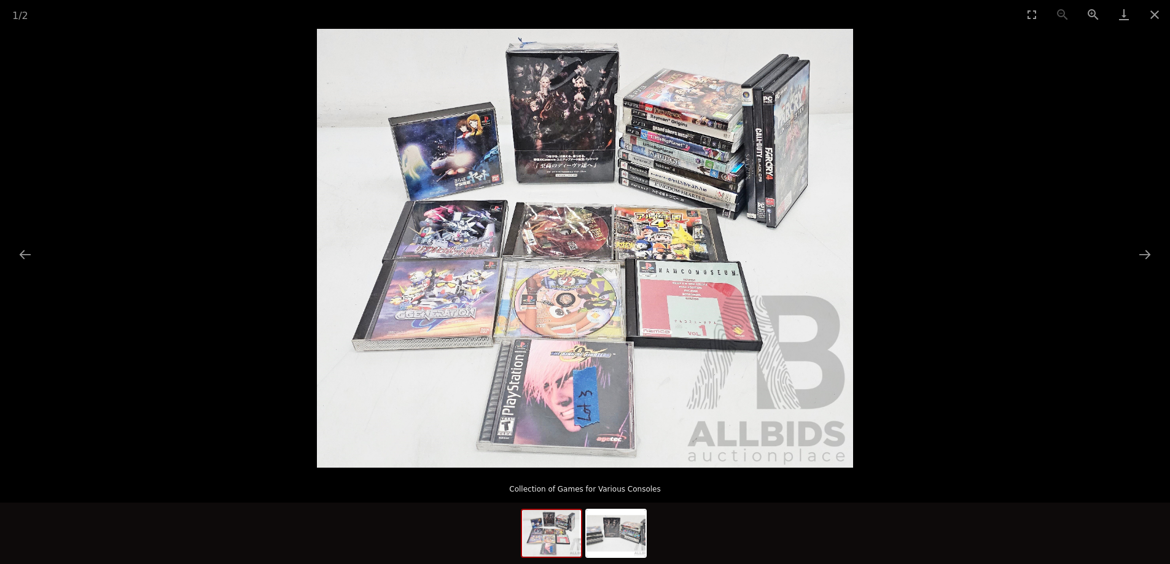
click at [626, 246] on img at bounding box center [585, 248] width 537 height 439
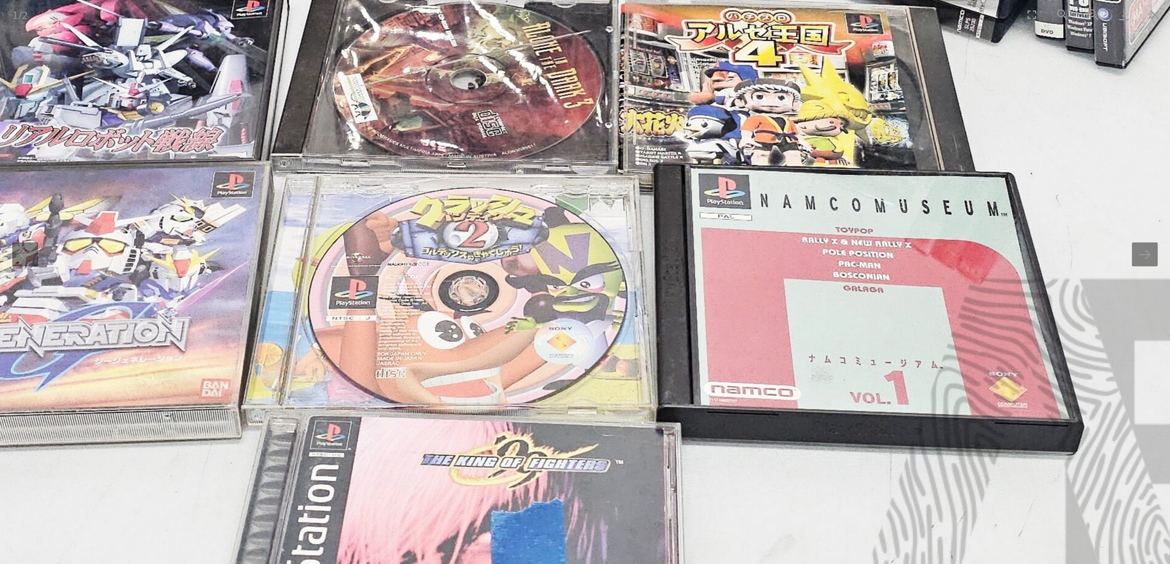
drag, startPoint x: 653, startPoint y: 370, endPoint x: 683, endPoint y: 243, distance: 130.6
click at [690, 191] on img at bounding box center [528, 132] width 1675 height 1370
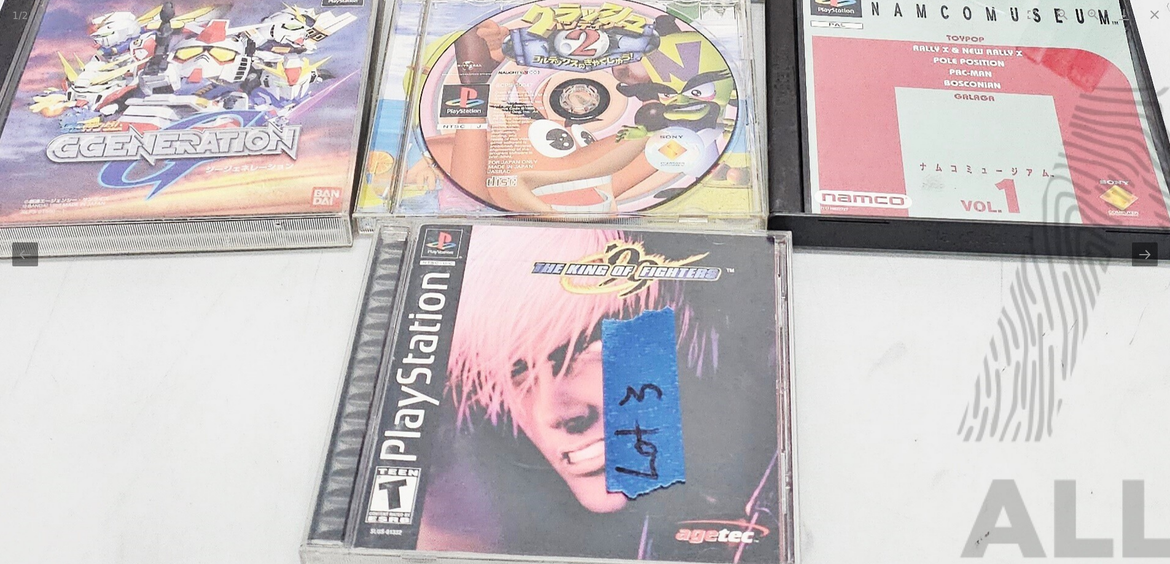
drag, startPoint x: 663, startPoint y: 321, endPoint x: 761, endPoint y: 317, distance: 98.3
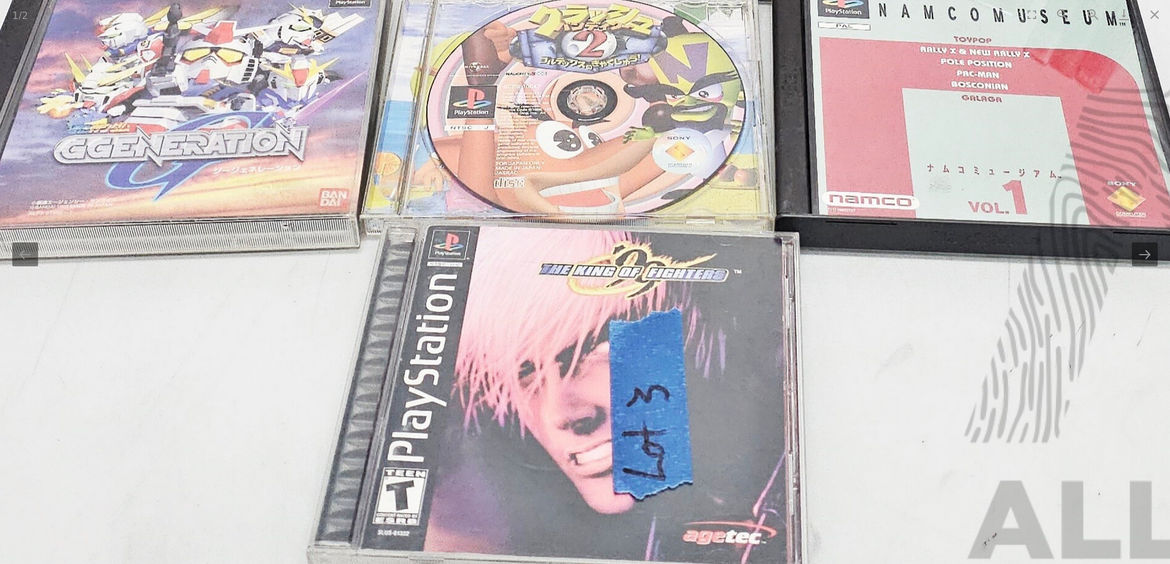
drag, startPoint x: 564, startPoint y: 128, endPoint x: 600, endPoint y: 230, distance: 108.2
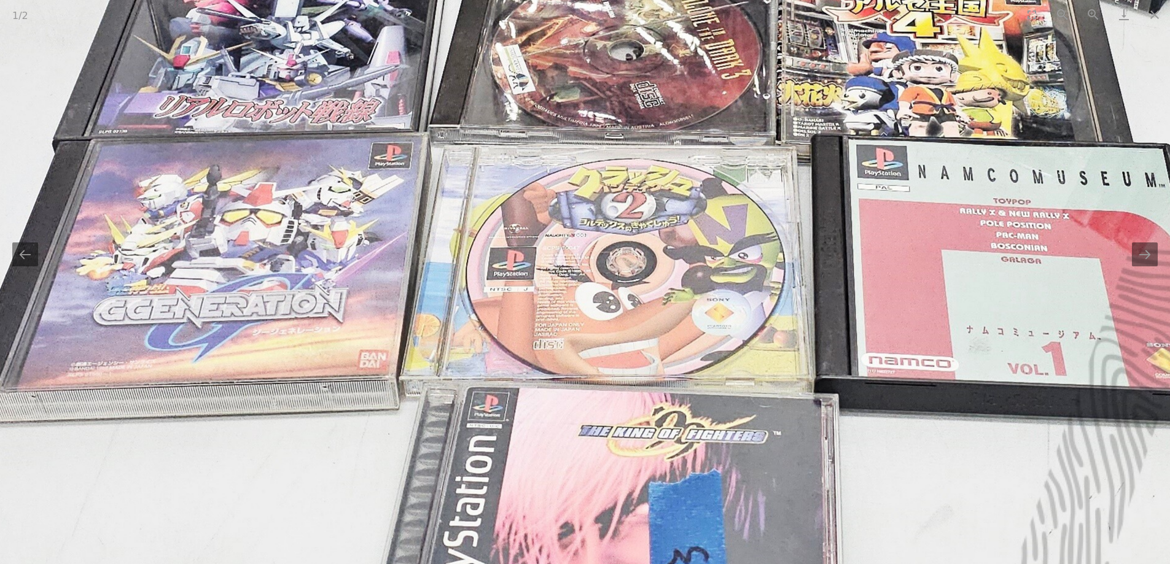
drag, startPoint x: 517, startPoint y: 124, endPoint x: 563, endPoint y: 255, distance: 139.3
click at [561, 252] on img at bounding box center [686, 103] width 1675 height 1370
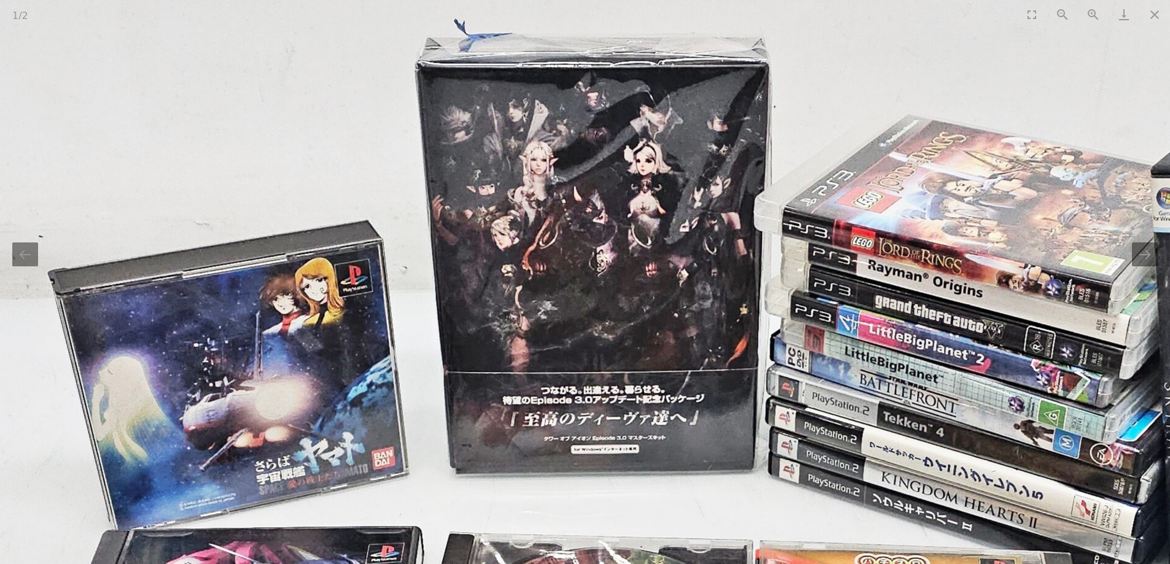
drag, startPoint x: 565, startPoint y: 251, endPoint x: 478, endPoint y: 408, distance: 180.3
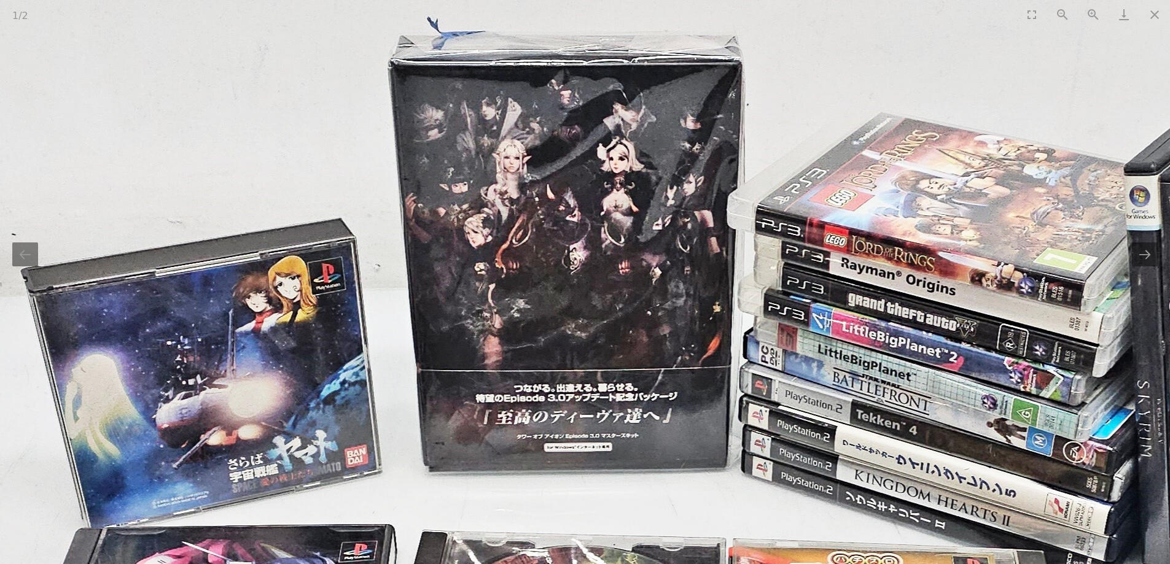
drag, startPoint x: 572, startPoint y: 381, endPoint x: 547, endPoint y: 369, distance: 28.6
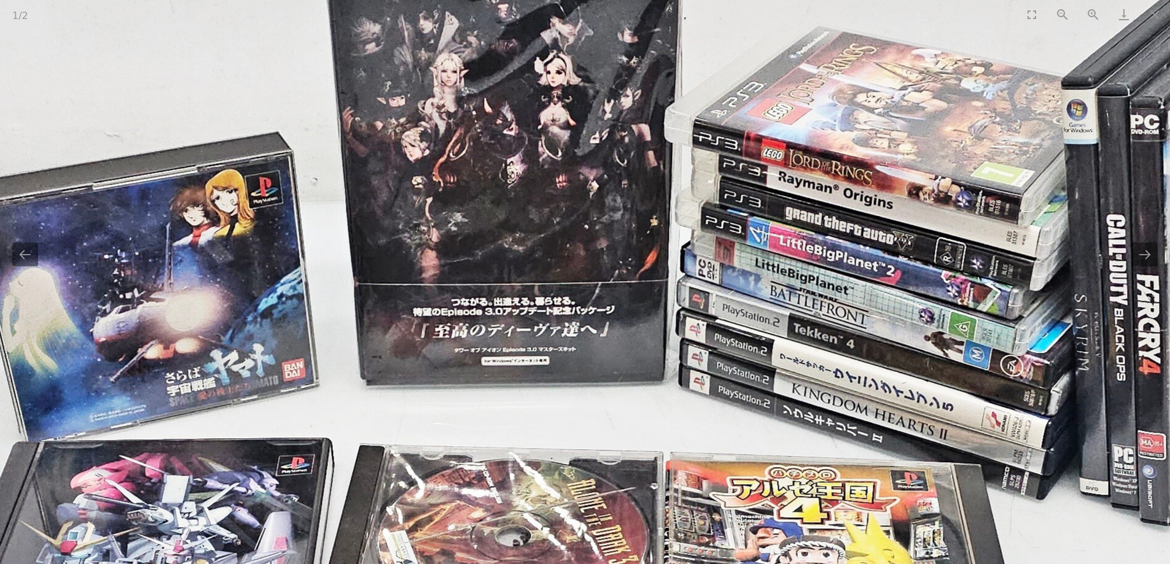
drag, startPoint x: 579, startPoint y: 303, endPoint x: 380, endPoint y: 190, distance: 229.4
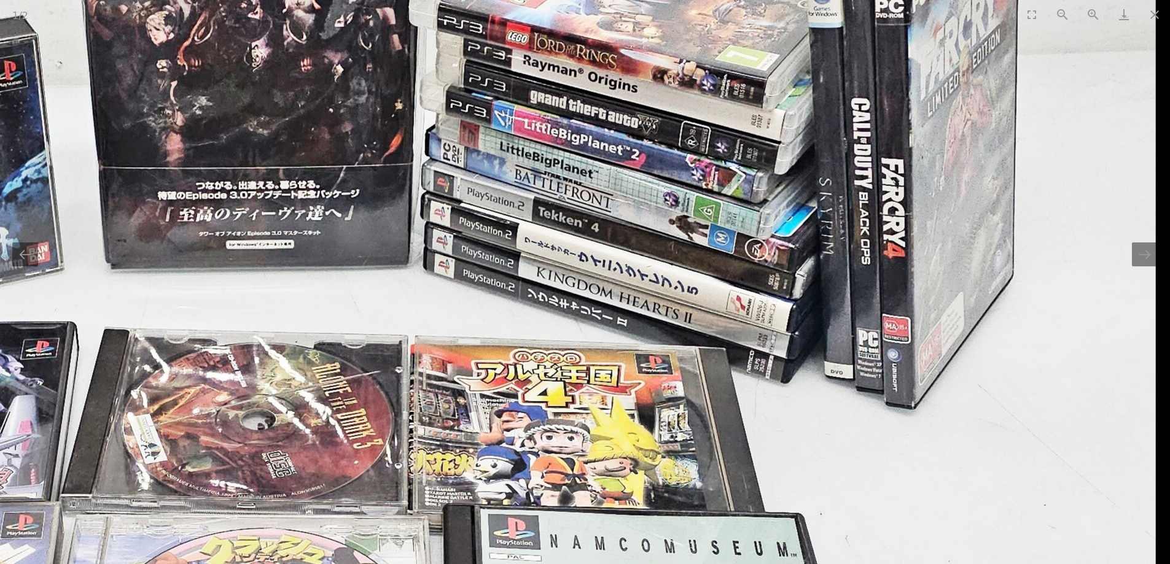
drag, startPoint x: 639, startPoint y: 260, endPoint x: 515, endPoint y: 239, distance: 125.8
click at [489, 185] on img at bounding box center [317, 472] width 1675 height 1370
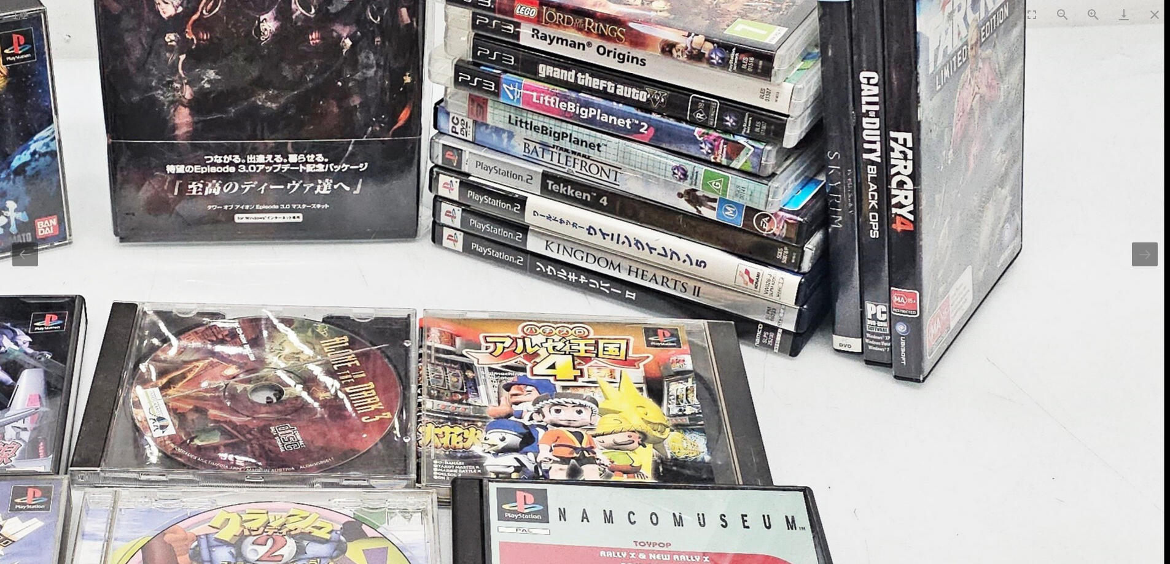
drag, startPoint x: 543, startPoint y: 265, endPoint x: 704, endPoint y: 329, distance: 173.1
click at [526, 298] on img at bounding box center [326, 445] width 1675 height 1370
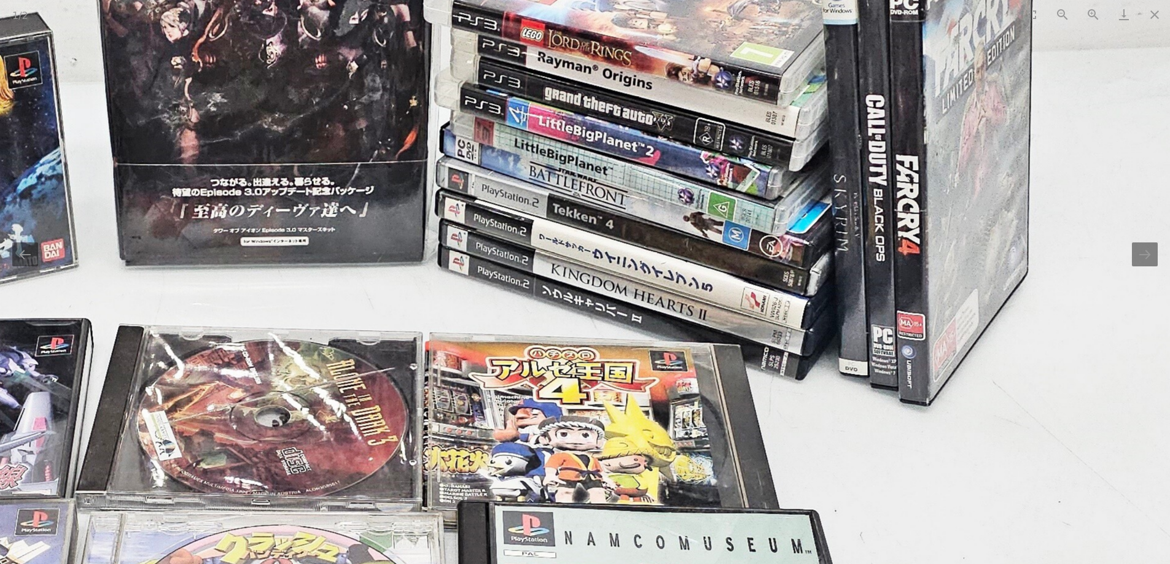
drag, startPoint x: 497, startPoint y: 294, endPoint x: 617, endPoint y: 300, distance: 120.5
click at [568, 295] on img at bounding box center [332, 469] width 1675 height 1370
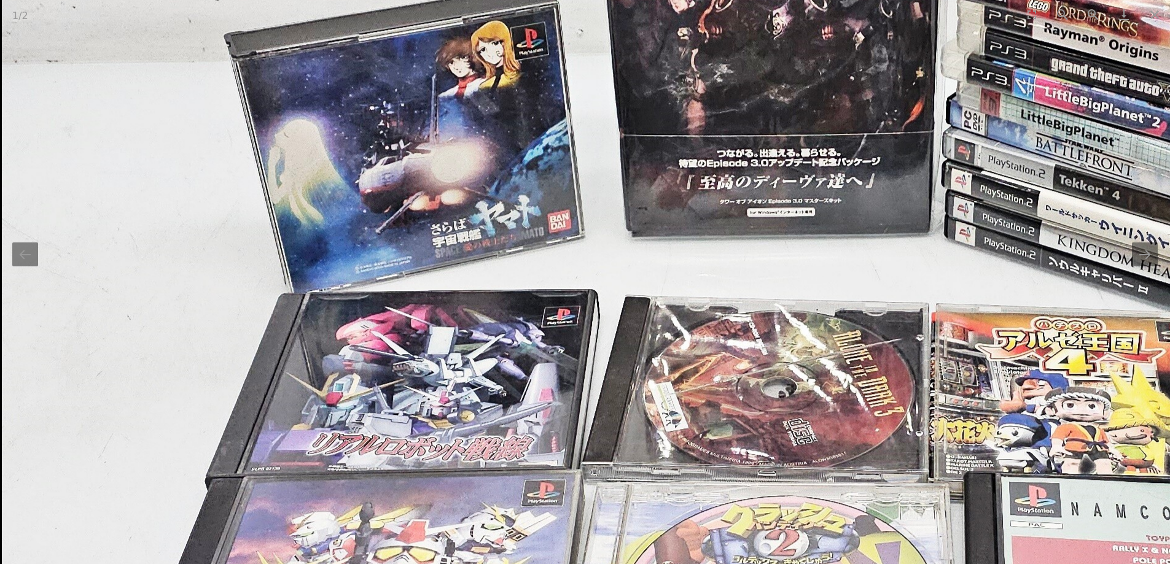
drag, startPoint x: 477, startPoint y: 296, endPoint x: 582, endPoint y: 197, distance: 144.2
click at [580, 226] on img at bounding box center [839, 440] width 1675 height 1370
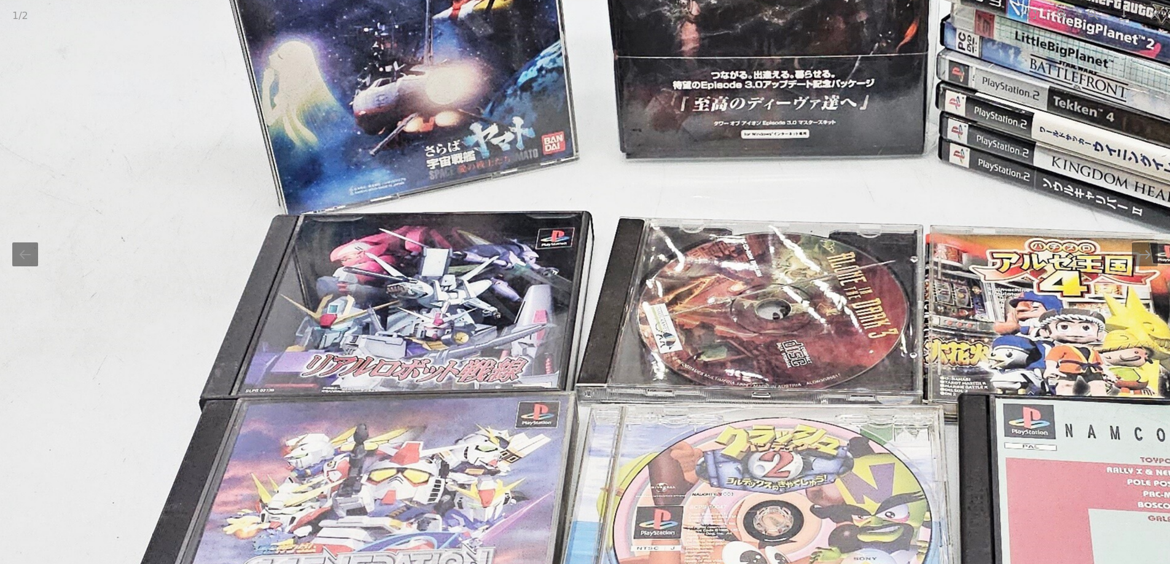
drag, startPoint x: 589, startPoint y: 301, endPoint x: 580, endPoint y: 174, distance: 126.9
click at [580, 181] on img at bounding box center [833, 362] width 1675 height 1370
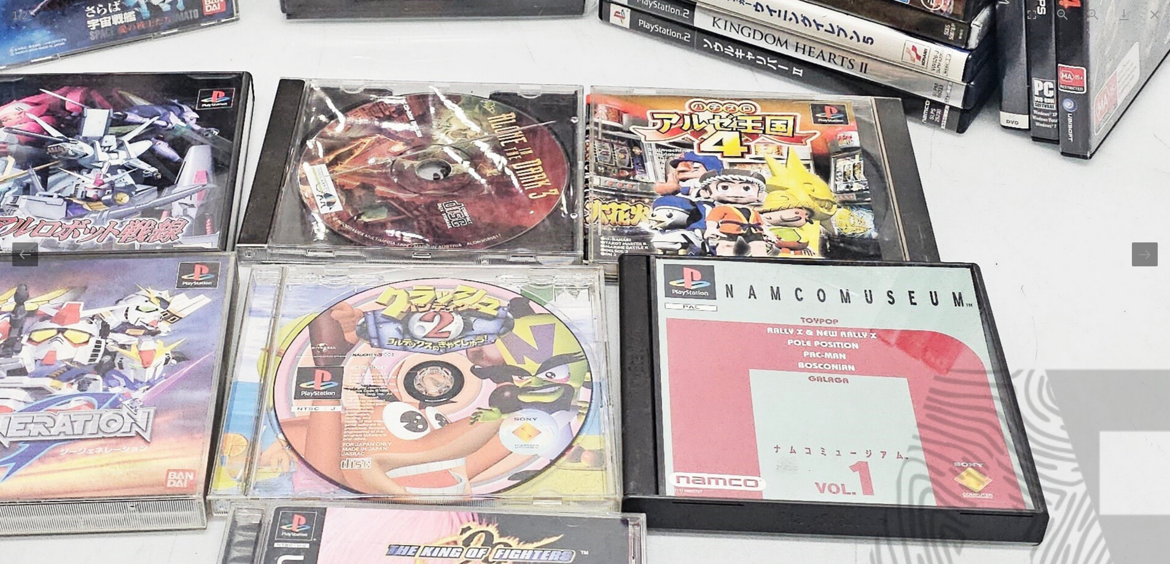
drag, startPoint x: 577, startPoint y: 283, endPoint x: 277, endPoint y: 324, distance: 302.6
click at [244, 317] on img at bounding box center [493, 222] width 1675 height 1370
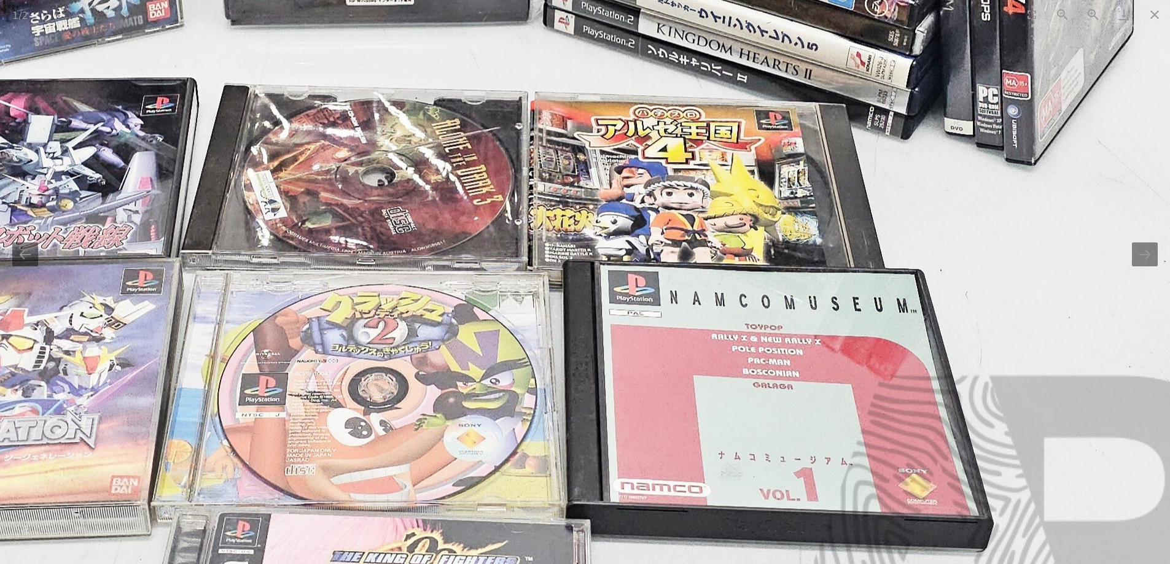
drag, startPoint x: 742, startPoint y: 352, endPoint x: 744, endPoint y: 363, distance: 11.2
click at [754, 362] on img at bounding box center [438, 228] width 1675 height 1370
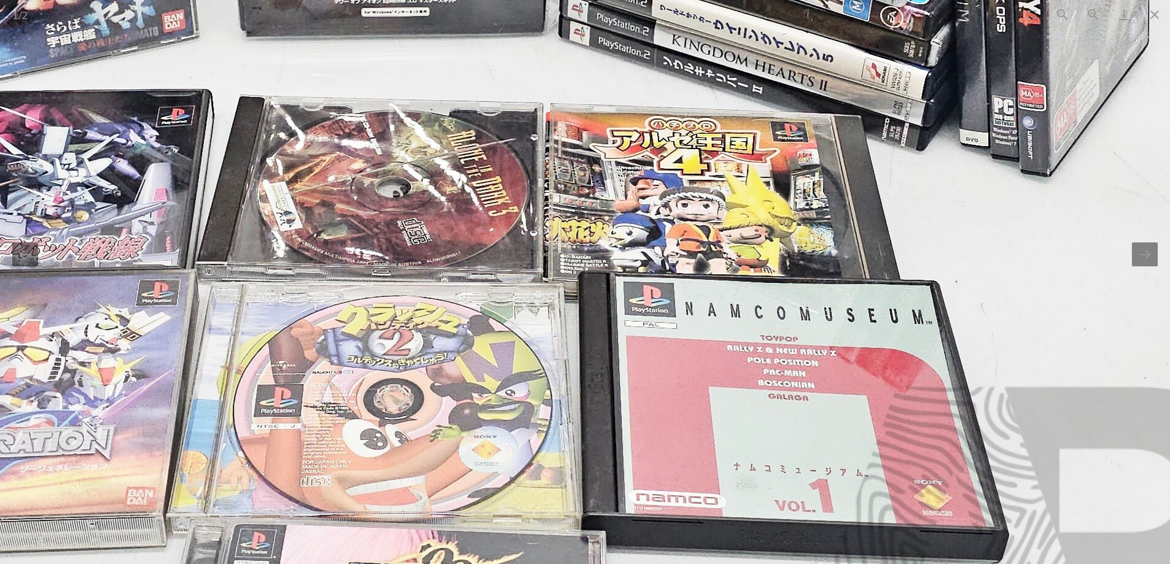
drag, startPoint x: 606, startPoint y: 333, endPoint x: 645, endPoint y: 345, distance: 40.8
click at [645, 345] on img at bounding box center [453, 240] width 1675 height 1370
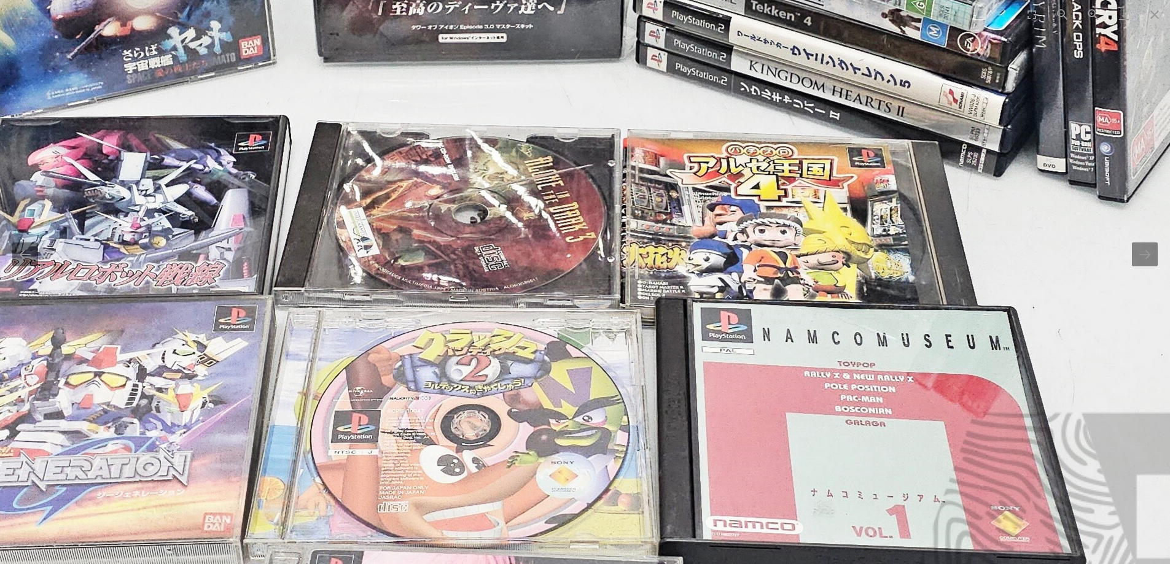
drag, startPoint x: 605, startPoint y: 327, endPoint x: 633, endPoint y: 341, distance: 31.0
click at [633, 341] on img at bounding box center [530, 266] width 1675 height 1370
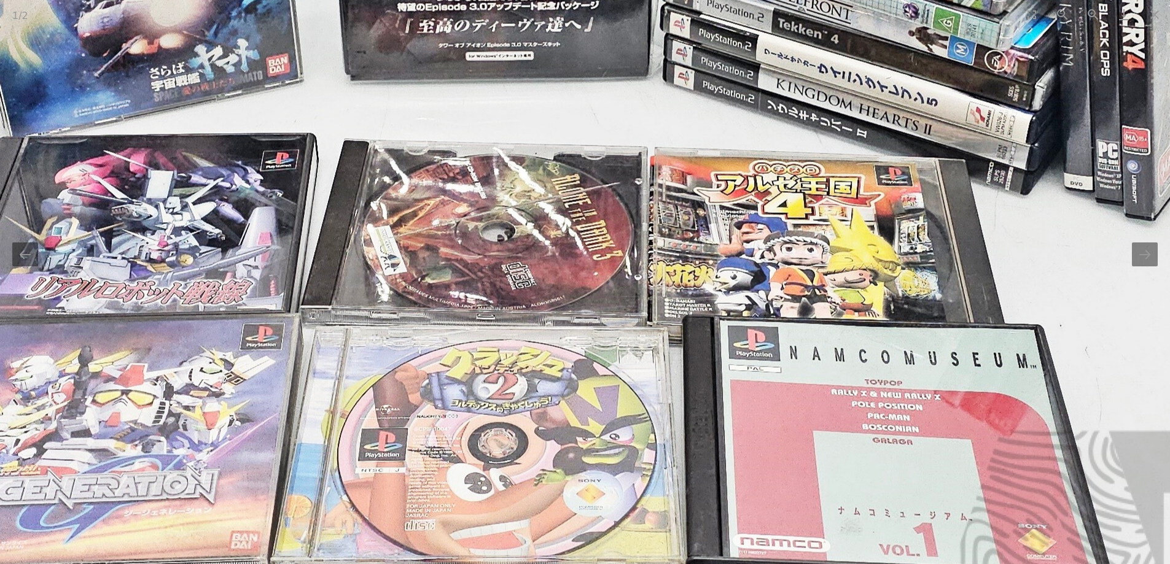
drag, startPoint x: 596, startPoint y: 301, endPoint x: 621, endPoint y: 318, distance: 30.0
click at [621, 318] on img at bounding box center [557, 284] width 1675 height 1370
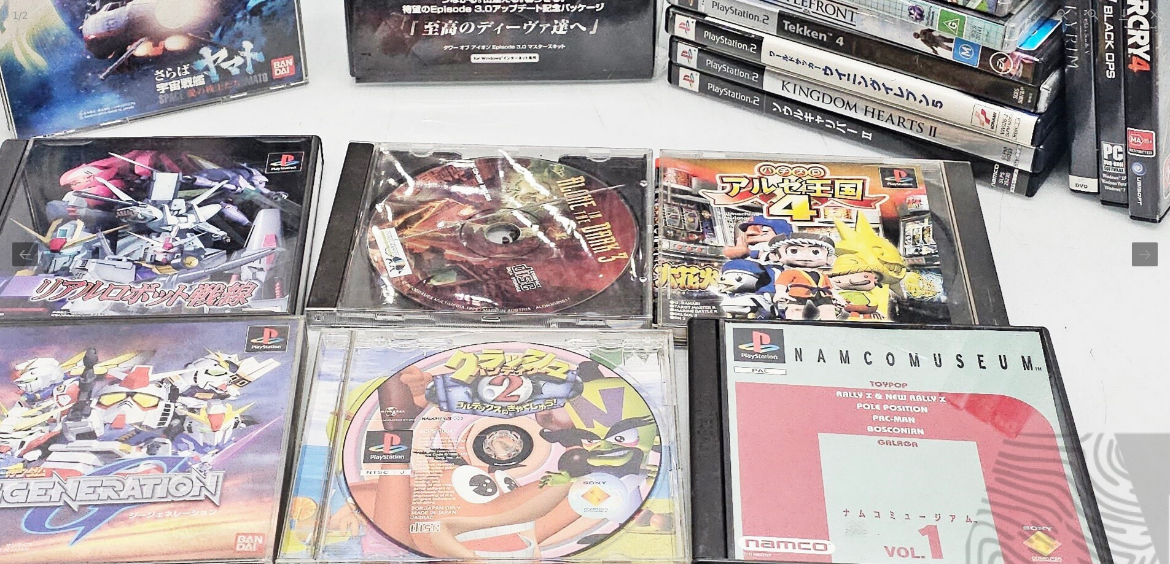
click at [621, 318] on img at bounding box center [562, 286] width 1675 height 1370
click at [1161, 267] on img at bounding box center [562, 286] width 1675 height 1370
click at [1147, 257] on button "Next slide" at bounding box center [1145, 255] width 26 height 24
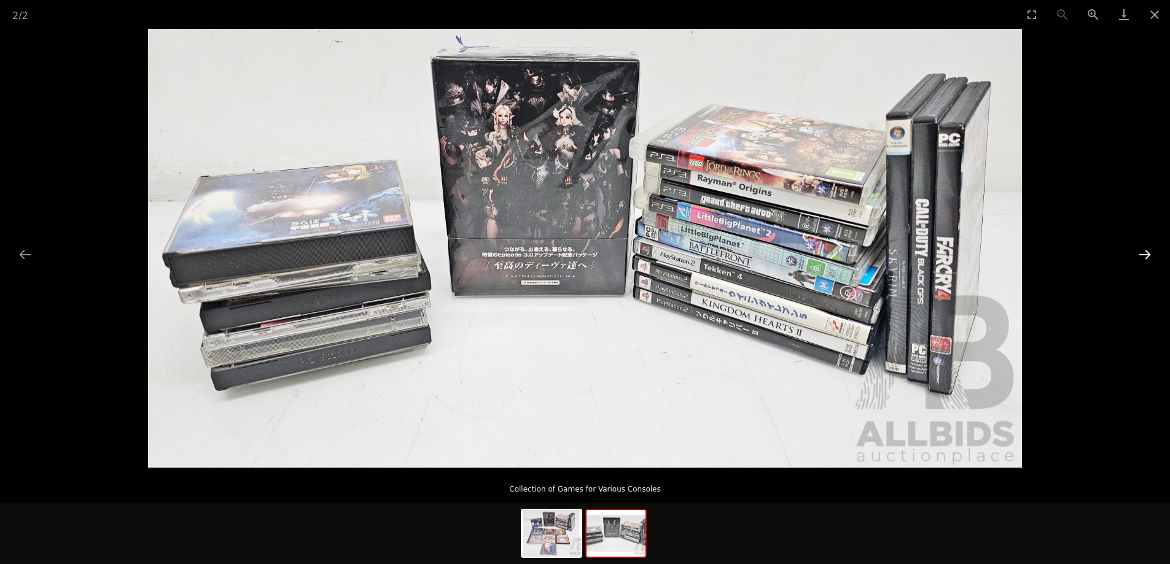
click at [1147, 257] on button "Next slide" at bounding box center [1145, 255] width 26 height 24
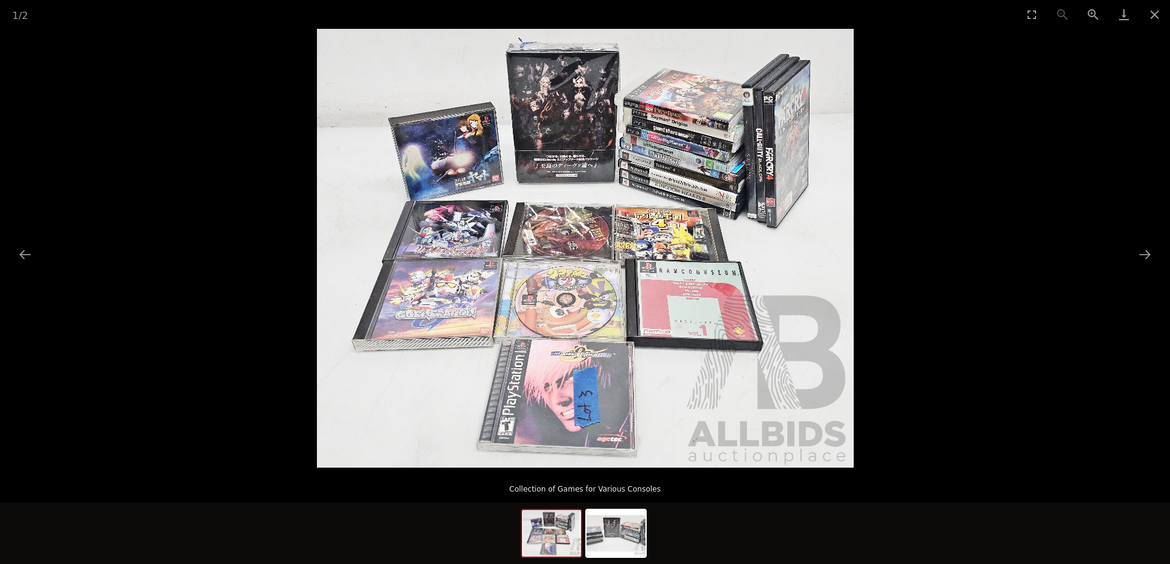
click at [1088, 259] on picture at bounding box center [585, 248] width 1170 height 439
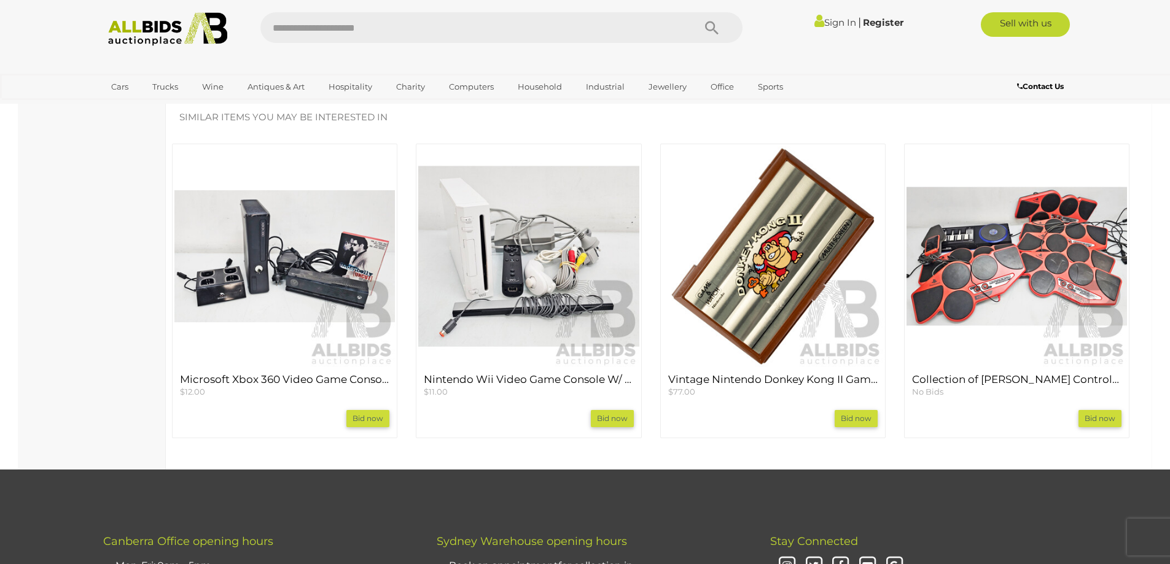
scroll to position [921, 0]
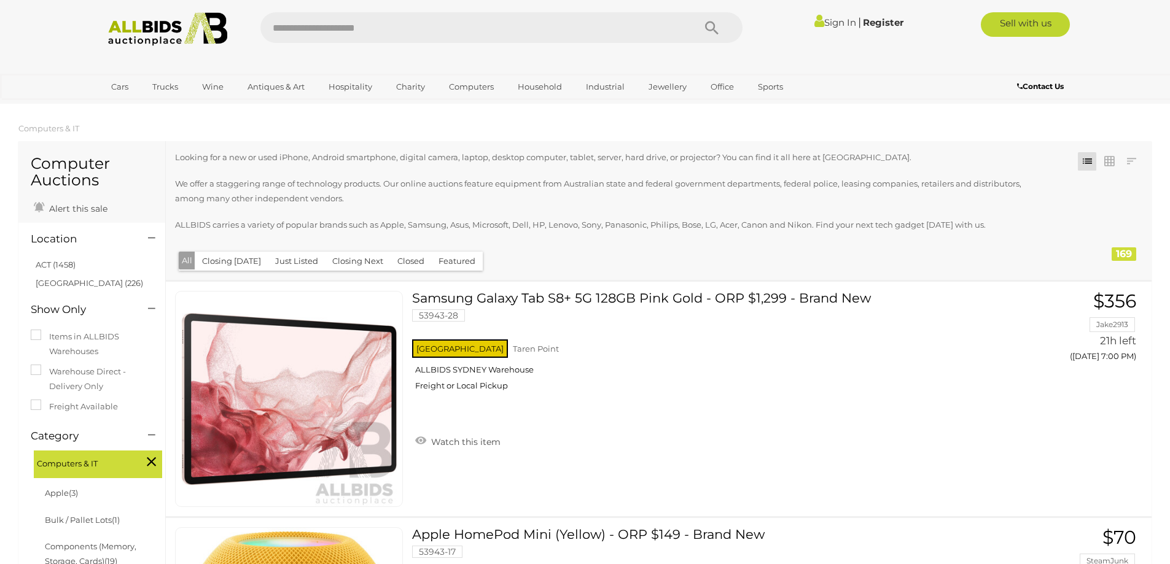
click at [175, 26] on img at bounding box center [167, 29] width 133 height 34
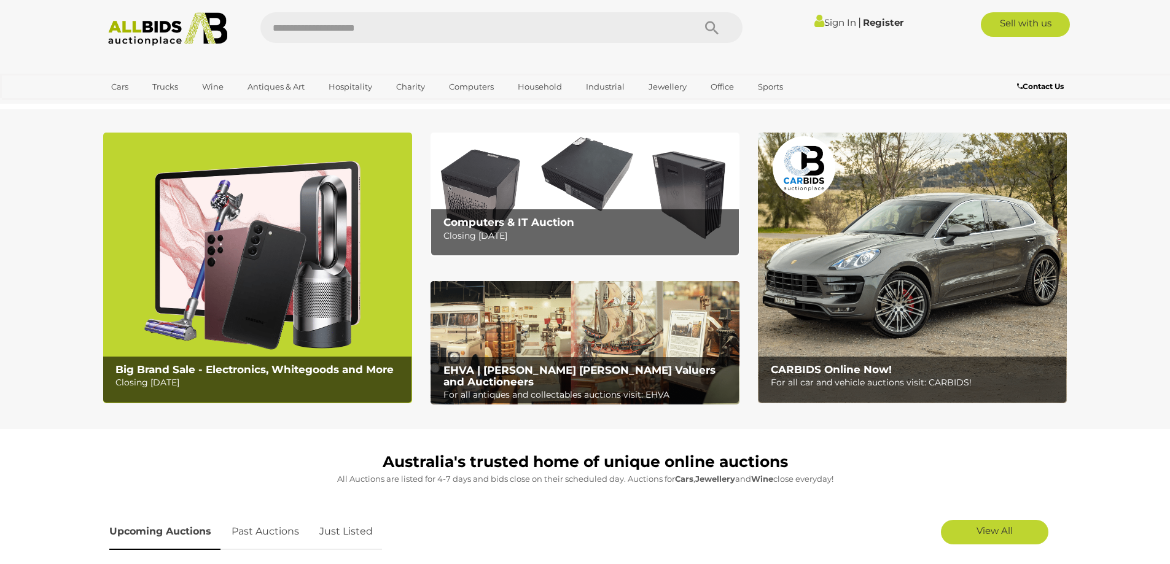
click at [341, 29] on input "text" at bounding box center [470, 27] width 421 height 31
type input "*****"
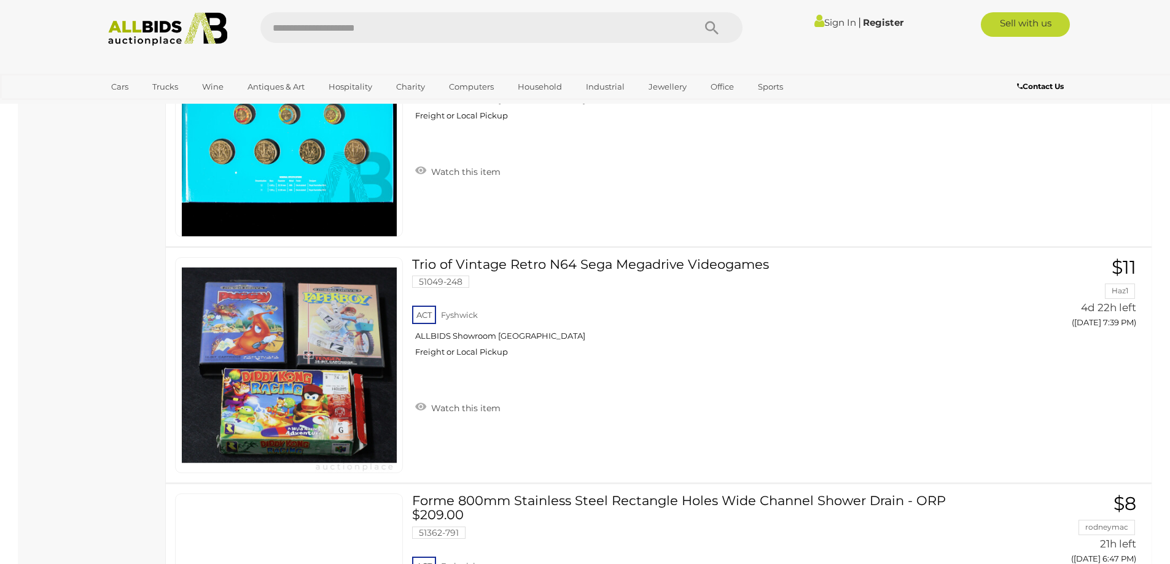
scroll to position [5159, 0]
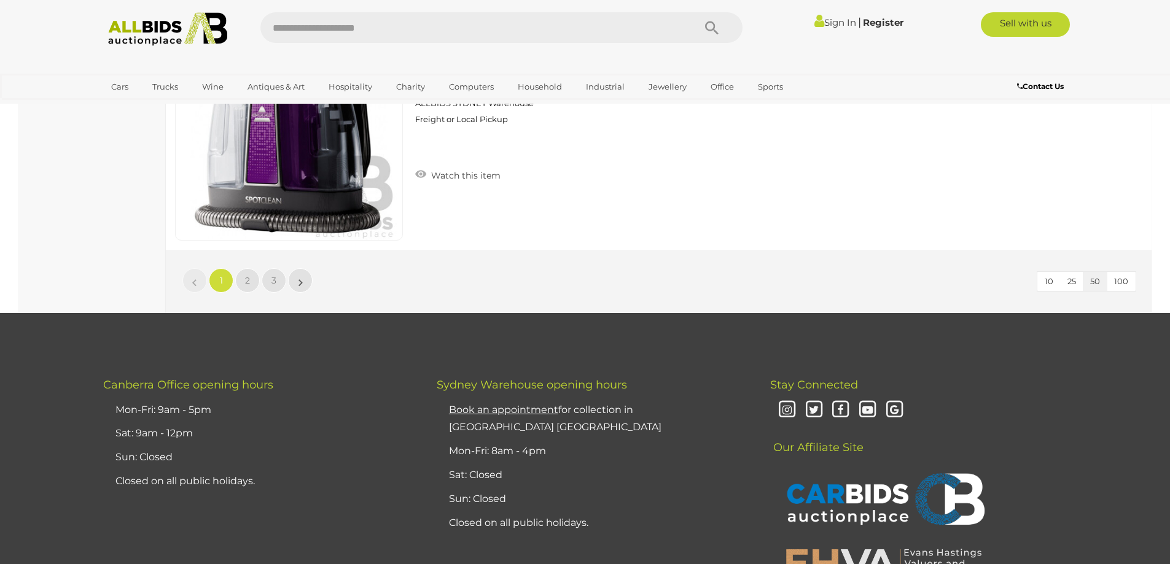
drag, startPoint x: 139, startPoint y: 257, endPoint x: 121, endPoint y: 187, distance: 71.7
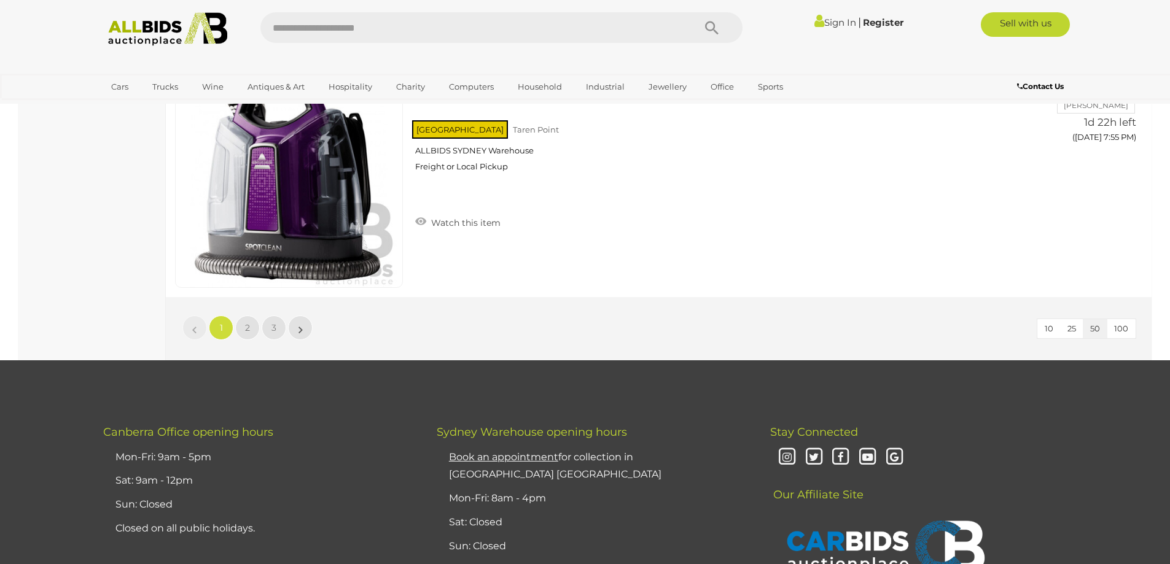
scroll to position [11601, 0]
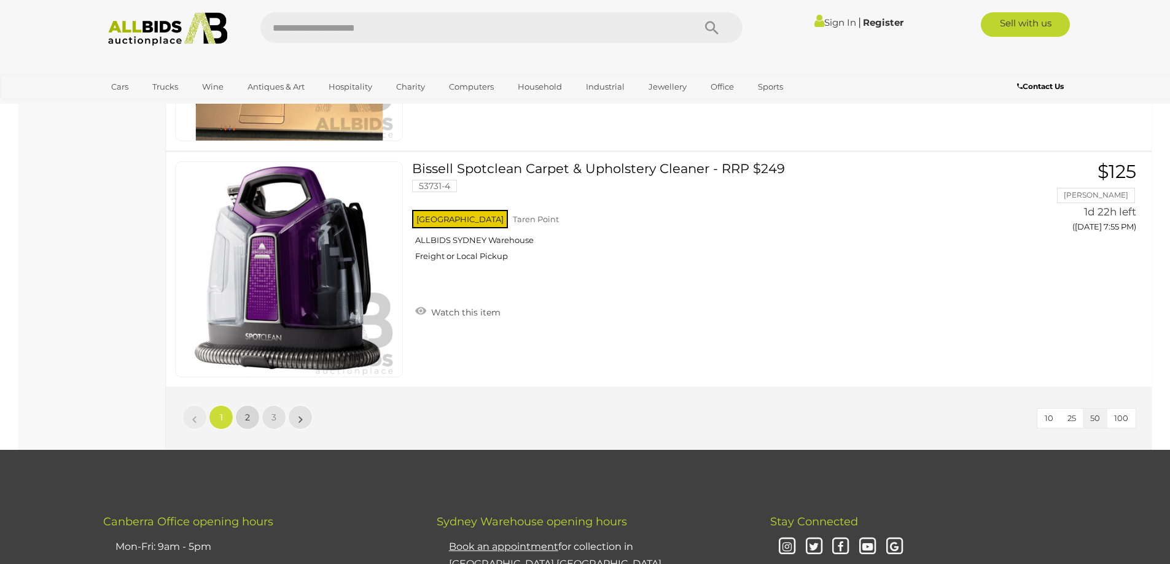
click at [240, 414] on link "2" at bounding box center [247, 417] width 25 height 25
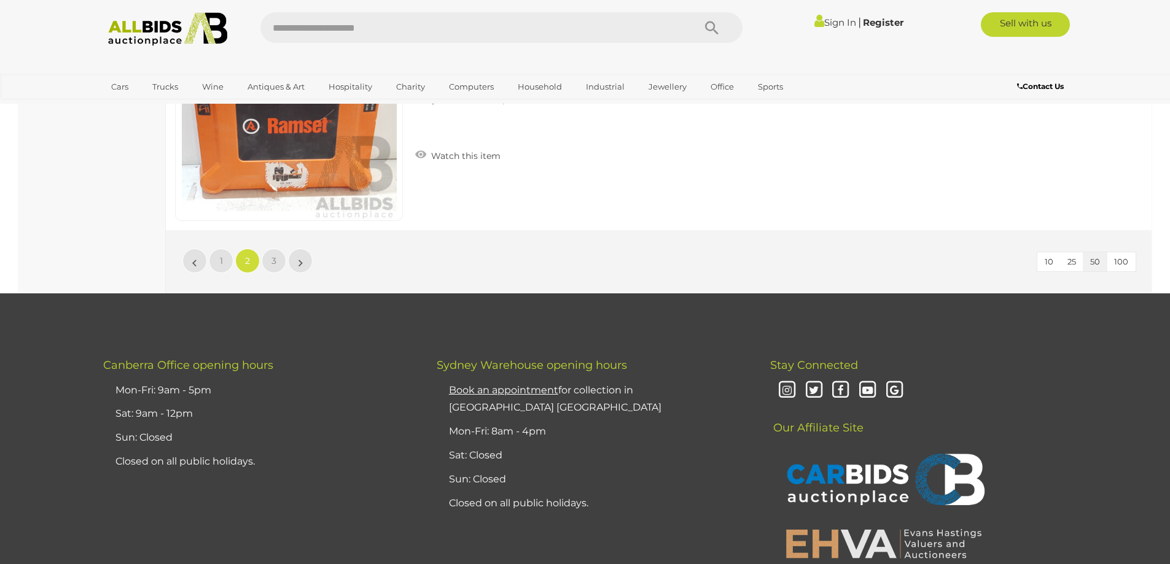
scroll to position [11608, 0]
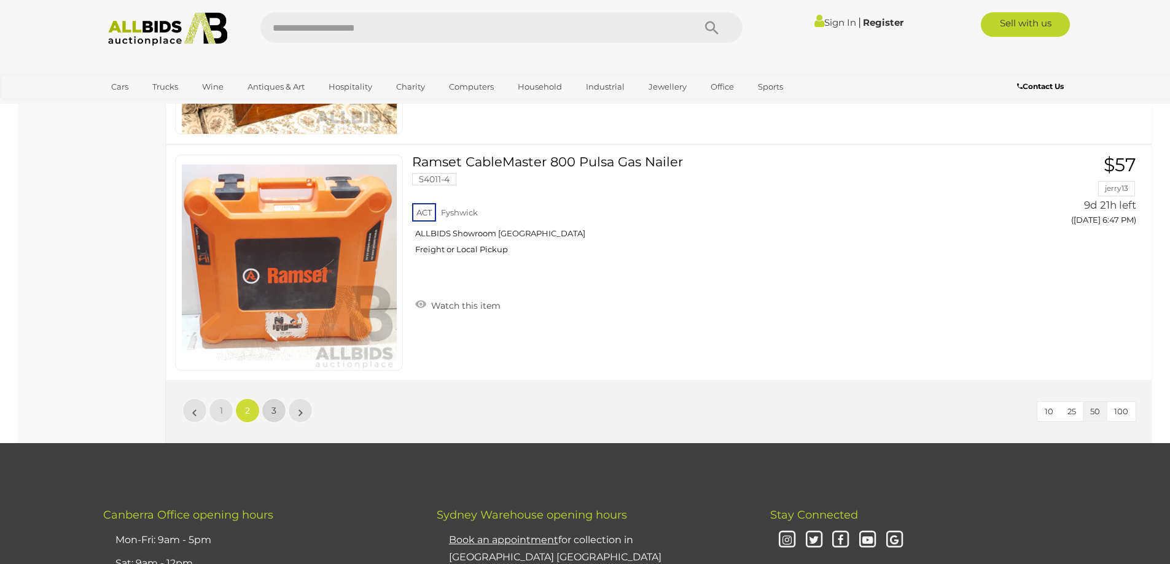
click at [274, 408] on span "3" at bounding box center [273, 410] width 5 height 11
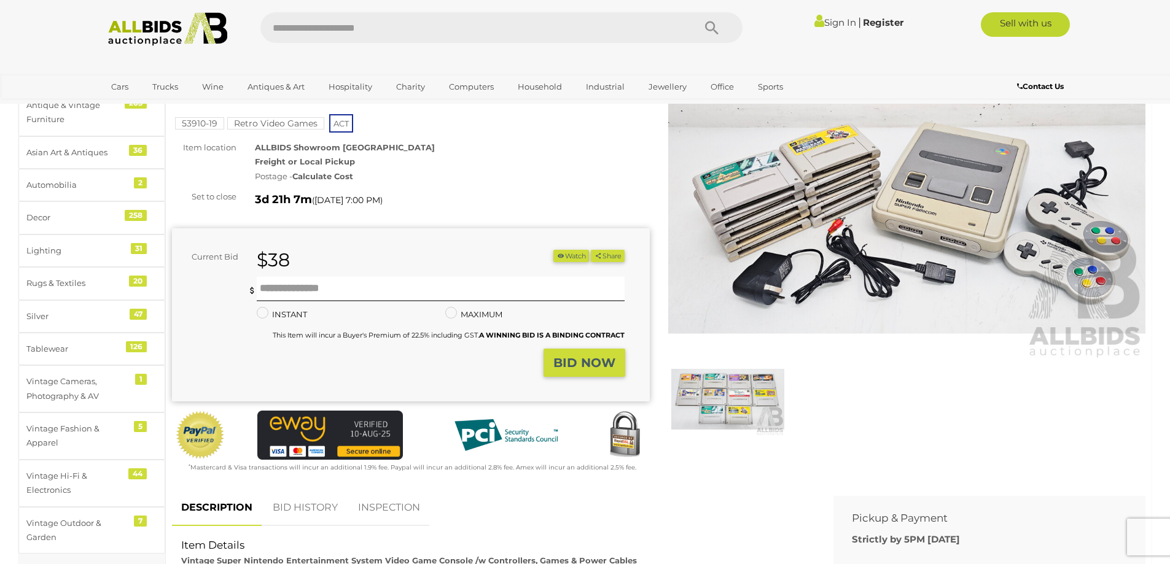
scroll to position [123, 0]
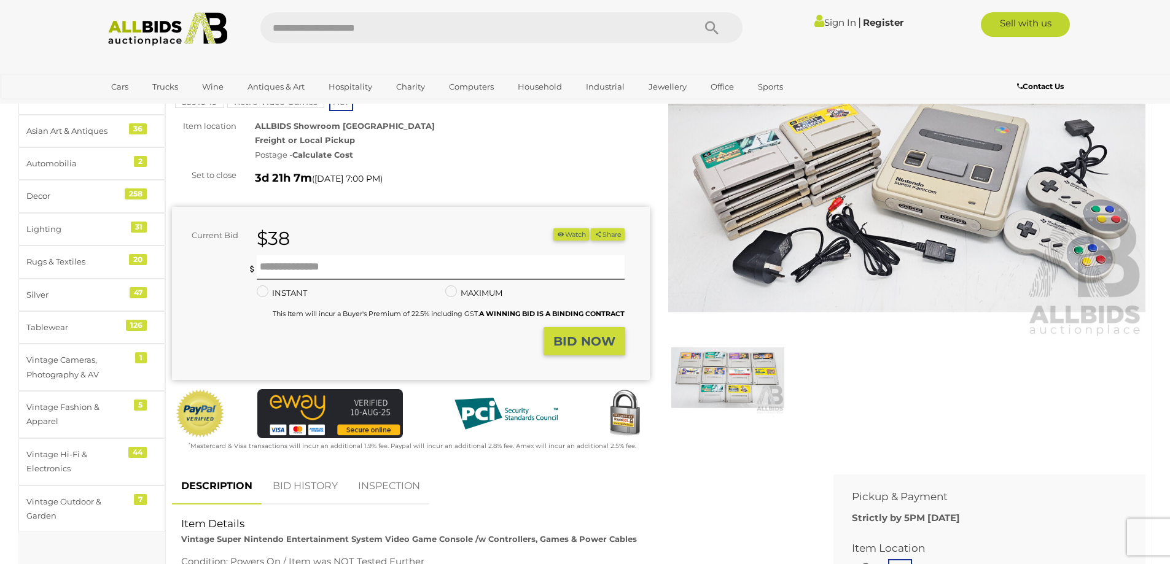
click at [833, 200] on img at bounding box center [907, 185] width 478 height 308
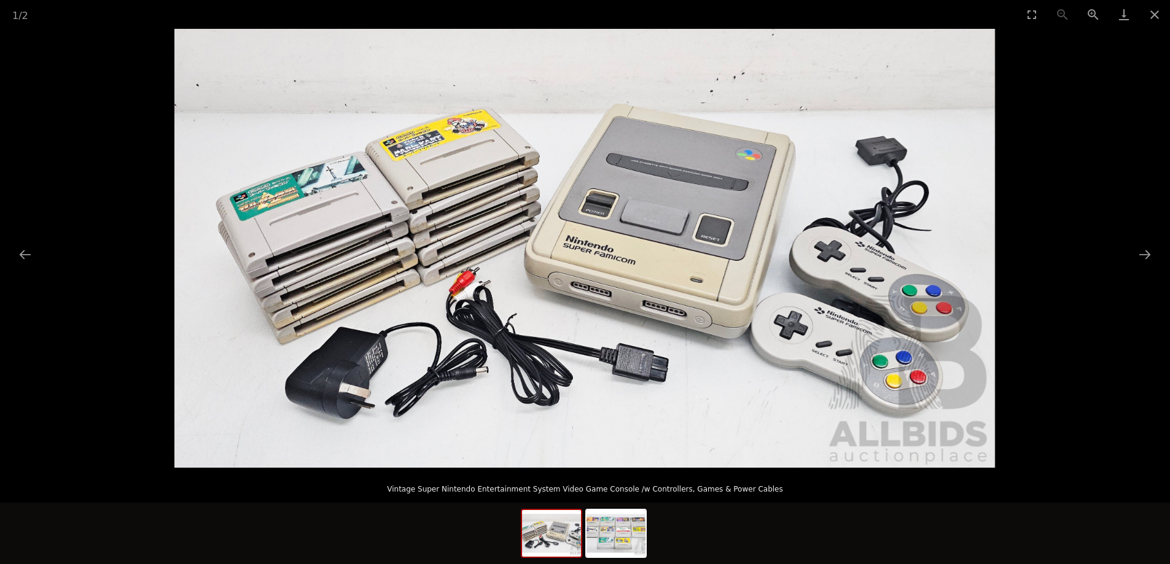
click at [362, 216] on img at bounding box center [584, 248] width 821 height 439
click at [1136, 254] on button "Next slide" at bounding box center [1145, 255] width 26 height 24
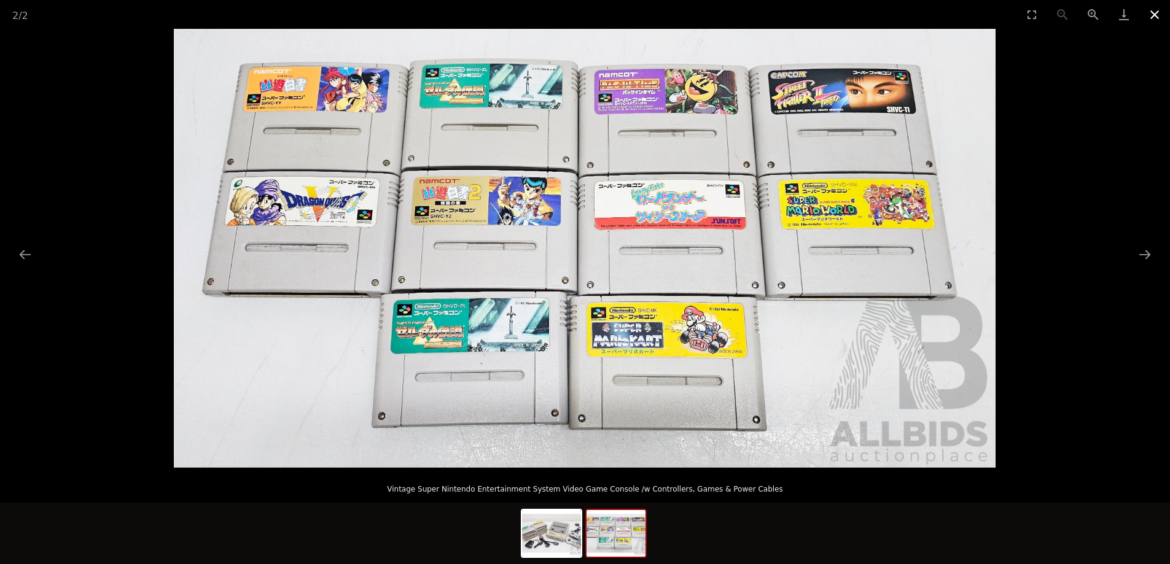
click at [1142, 28] on button "Close gallery" at bounding box center [1154, 14] width 31 height 29
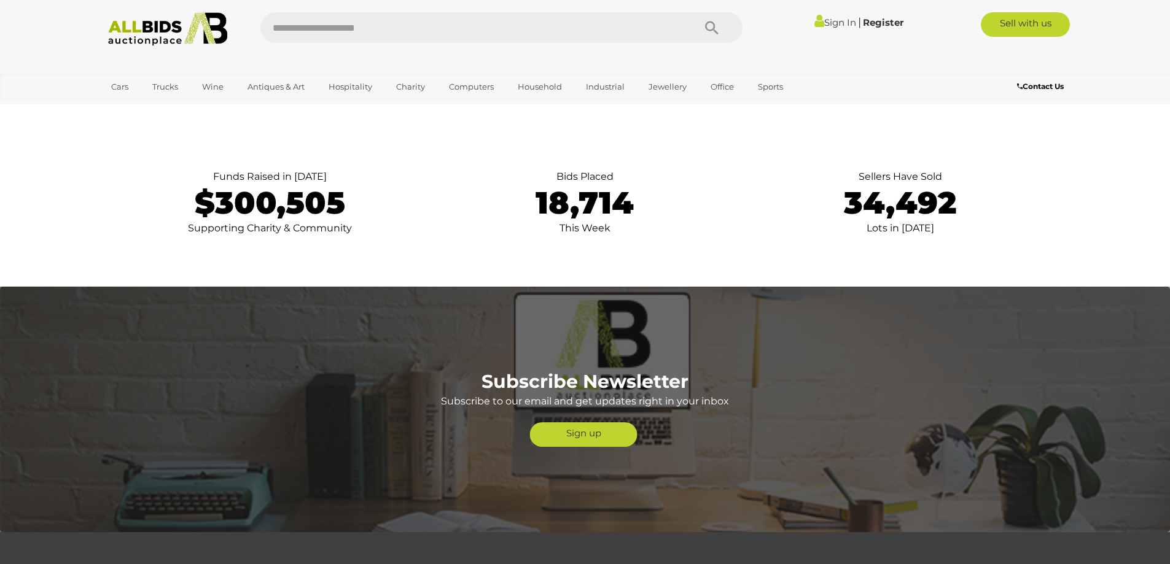
scroll to position [2702, 0]
